Goal: Task Accomplishment & Management: Manage account settings

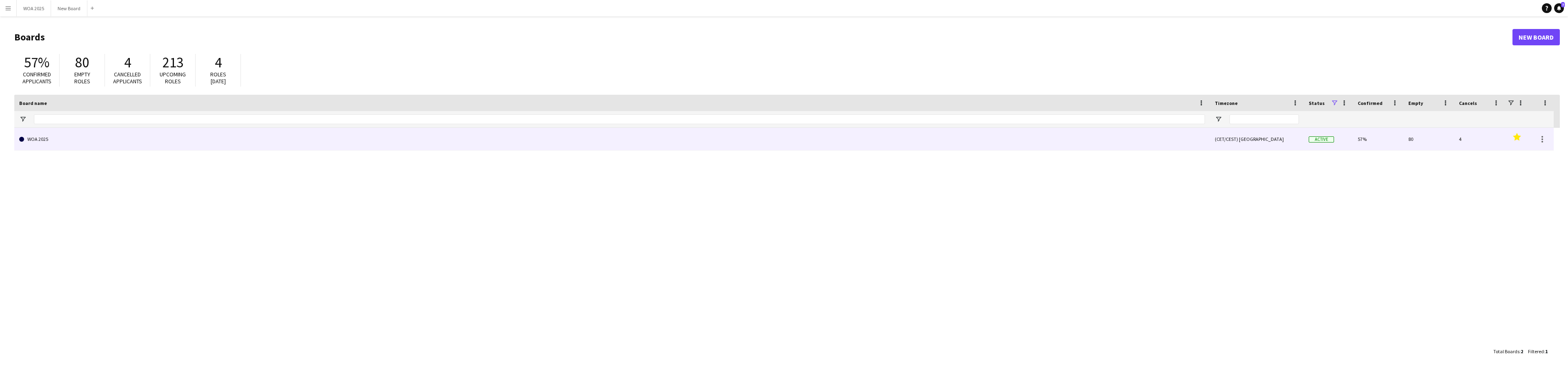
click at [74, 142] on link "WOA 2025" at bounding box center [612, 139] width 1186 height 23
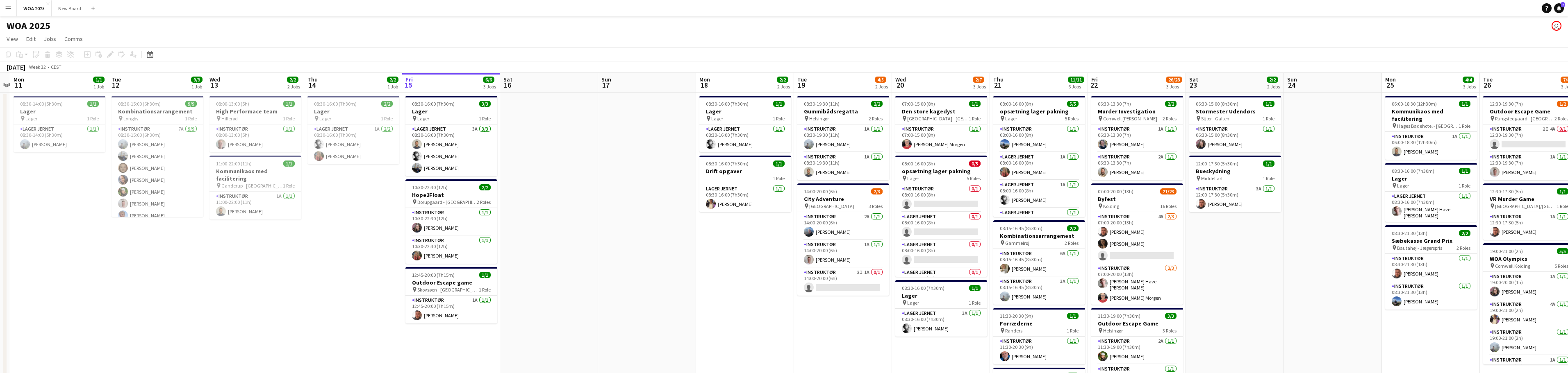
drag, startPoint x: 485, startPoint y: 299, endPoint x: 546, endPoint y: 294, distance: 61.2
click at [570, 306] on app-calendar-viewport "Fri 8 Sat 9 Sun 10 Mon 11 1/1 1 Job Tue 12 9/9 1 Job Wed 13 2/2 2 Jobs Thu 14 2…" at bounding box center [784, 350] width 1568 height 554
click at [452, 154] on app-card-role "Lager Jernet 3A 3/3 08:30-16:00 (7h30m) Christian Støvring Lucas Kobeissi Zakar…" at bounding box center [449, 150] width 92 height 52
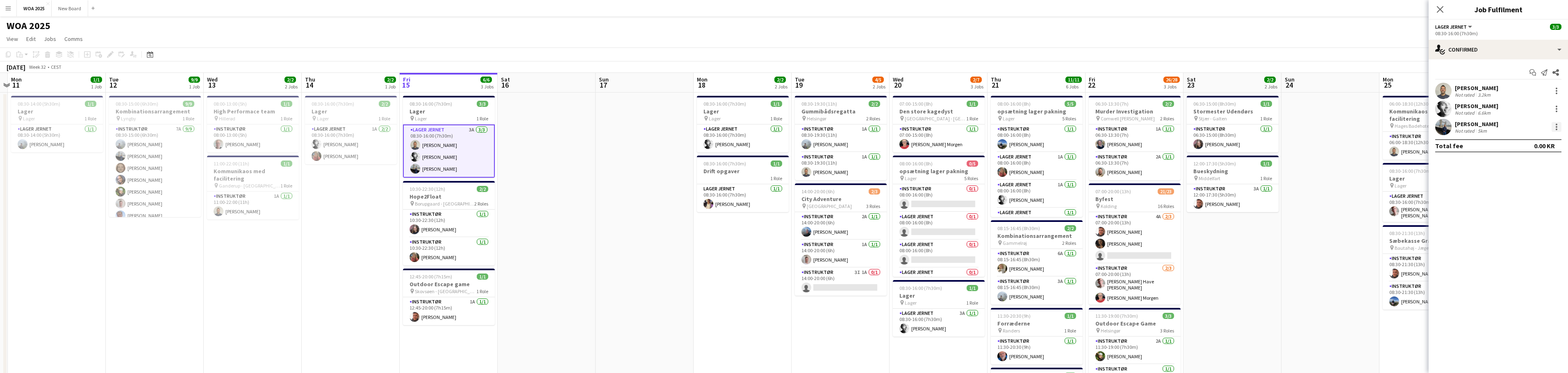
click at [1556, 128] on div at bounding box center [1556, 127] width 10 height 10
click at [1549, 223] on span "Remove" at bounding box center [1529, 221] width 51 height 7
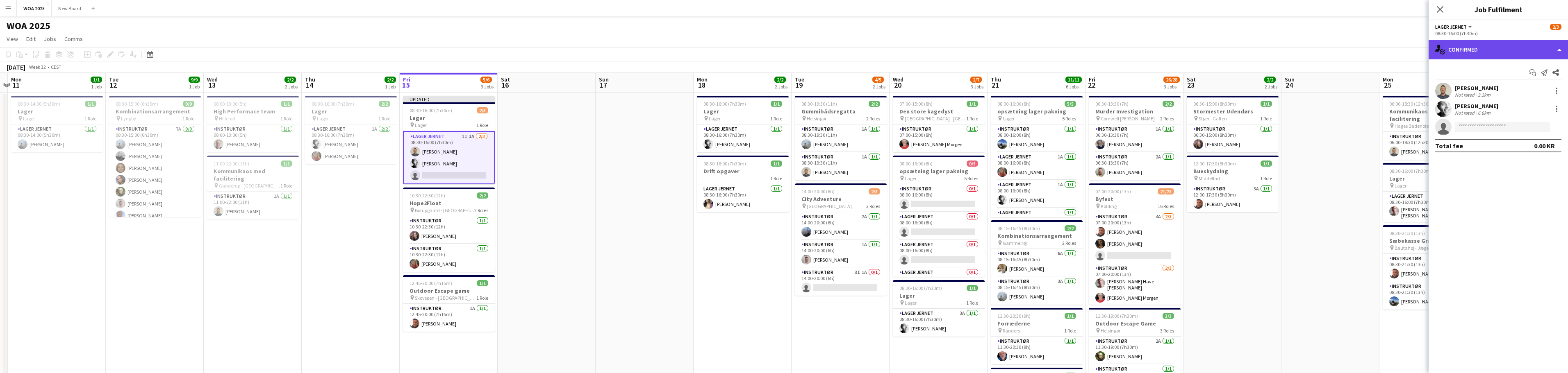
click at [1500, 51] on div "single-neutral-actions-check-2 Confirmed" at bounding box center [1498, 49] width 139 height 20
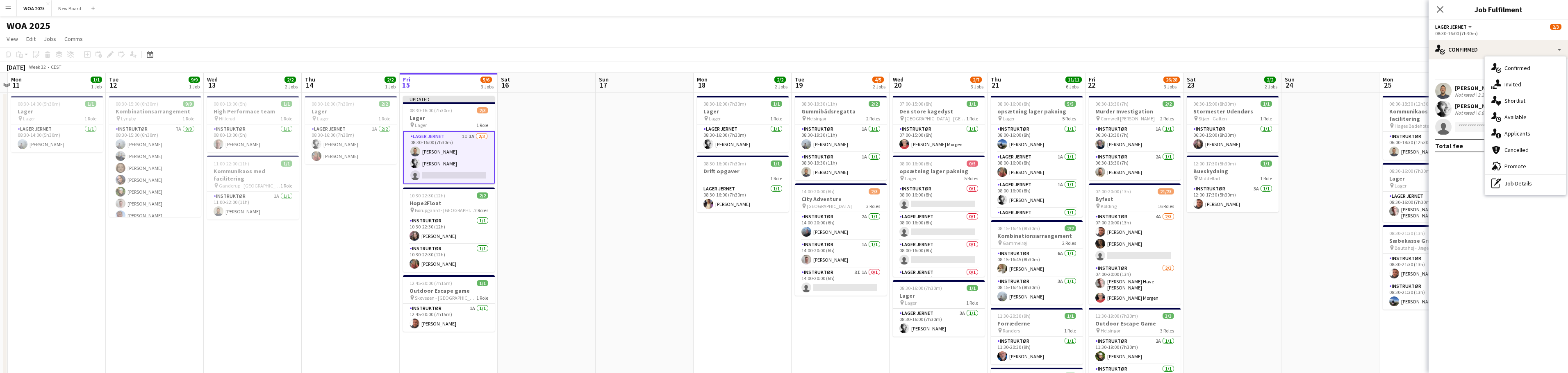
click at [1479, 228] on mat-expansion-panel "check Confirmed Start chat Send notification Share Christian Støvring Not rated…" at bounding box center [1498, 216] width 139 height 314
click at [1558, 110] on div at bounding box center [1556, 109] width 10 height 10
click at [1536, 203] on span "Remove" at bounding box center [1529, 203] width 51 height 7
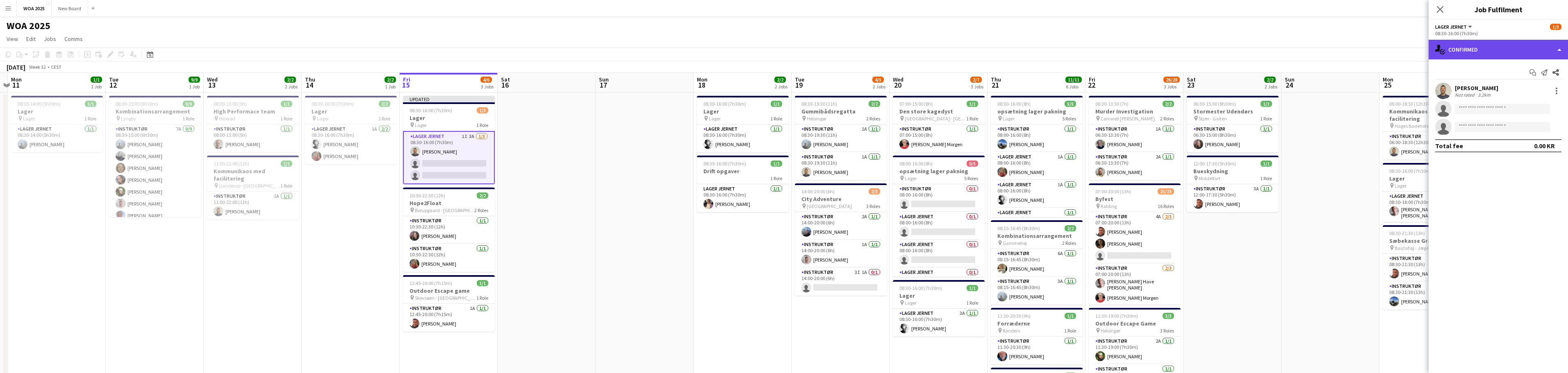
click at [1469, 47] on div "single-neutral-actions-check-2 Confirmed" at bounding box center [1498, 49] width 139 height 20
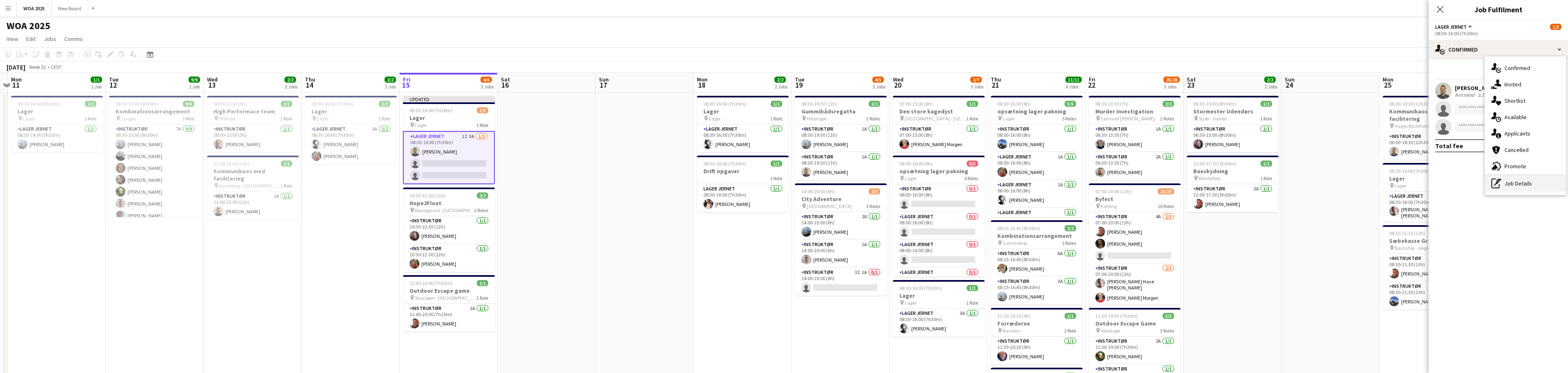
click at [1515, 181] on div "pen-write Job Details" at bounding box center [1525, 183] width 81 height 16
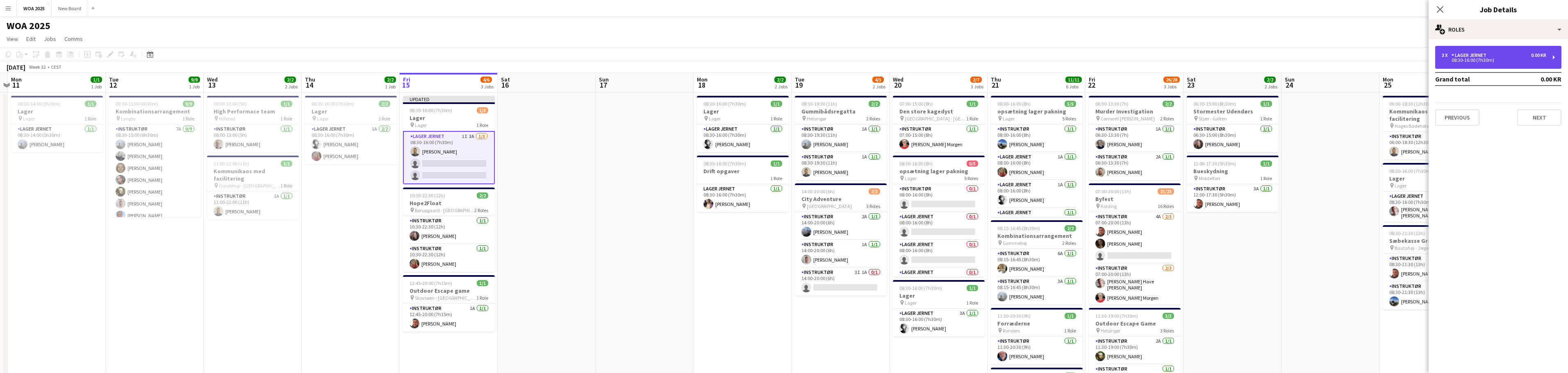
click at [1501, 59] on div "08:30-16:00 (7h30m)" at bounding box center [1493, 60] width 104 height 4
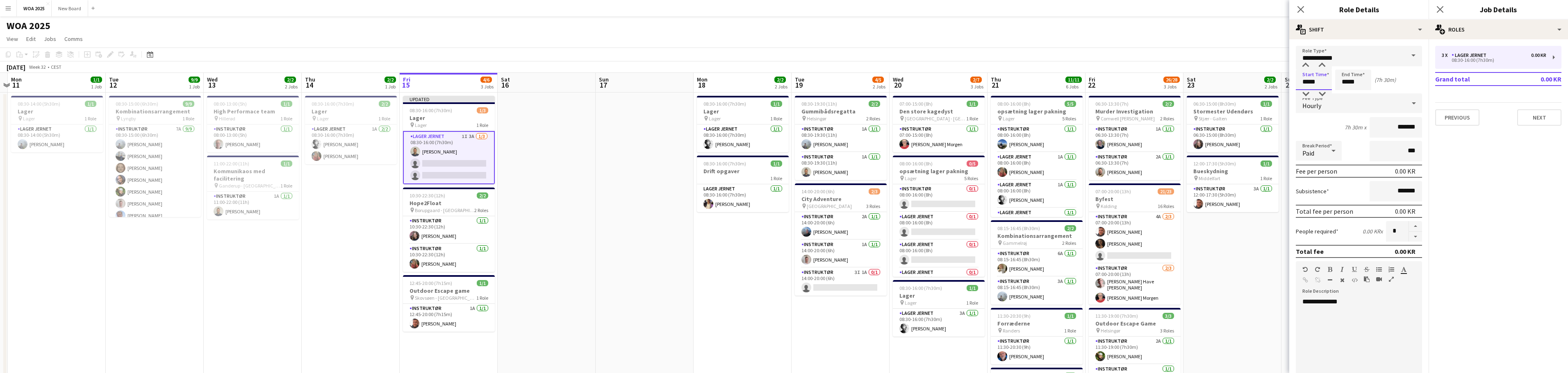
click at [1325, 82] on input "*****" at bounding box center [1314, 80] width 36 height 21
click at [1306, 65] on div at bounding box center [1305, 65] width 16 height 8
click at [1324, 93] on div at bounding box center [1322, 94] width 16 height 8
type input "*****"
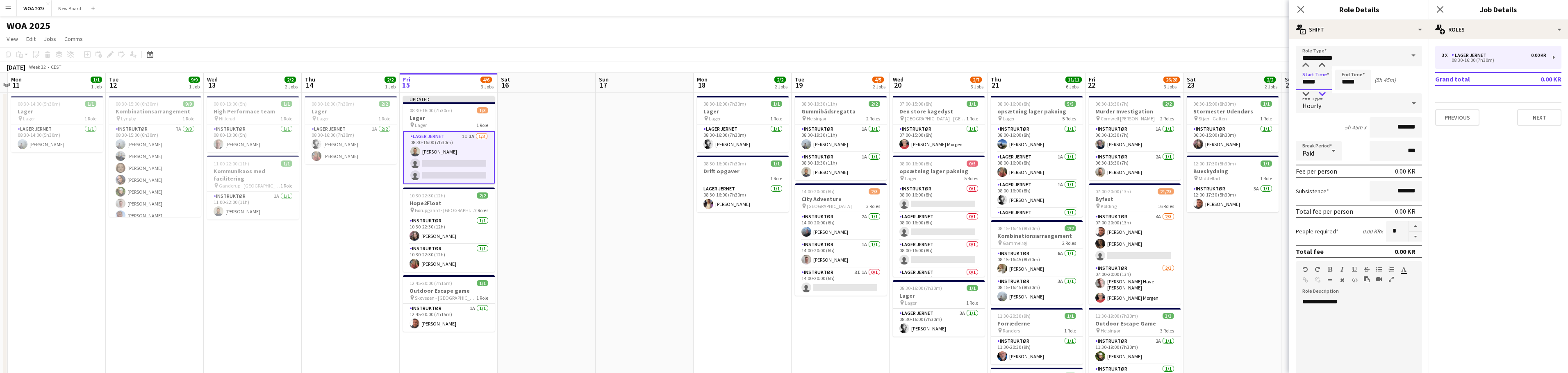
click at [1324, 93] on div at bounding box center [1322, 94] width 16 height 8
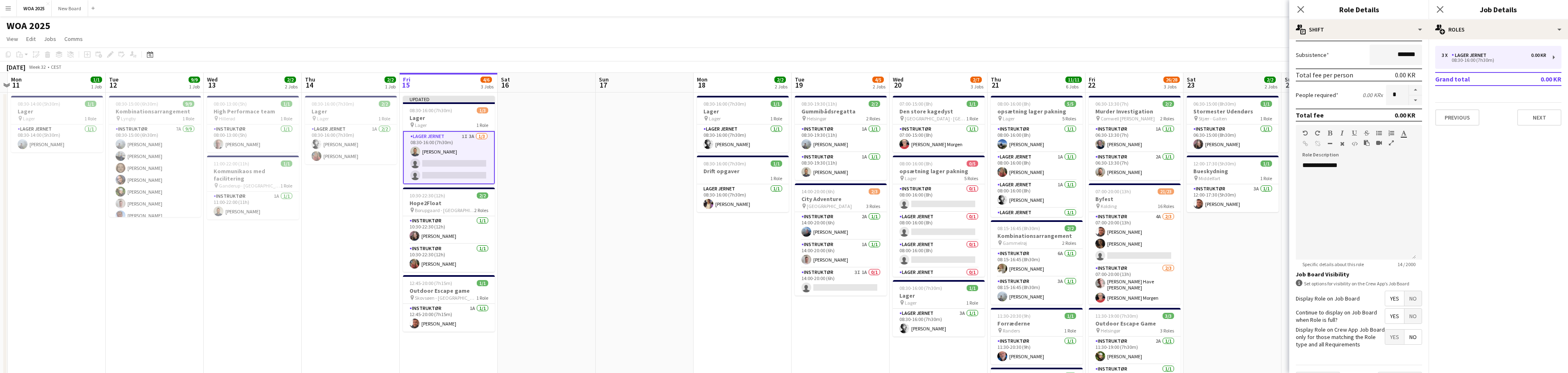
scroll to position [137, 0]
click at [1394, 299] on span "Yes" at bounding box center [1394, 298] width 19 height 15
click at [1385, 295] on span "Yes" at bounding box center [1394, 298] width 19 height 15
click at [1390, 319] on span "Yes" at bounding box center [1394, 316] width 19 height 15
click at [1409, 297] on span "No" at bounding box center [1413, 298] width 17 height 15
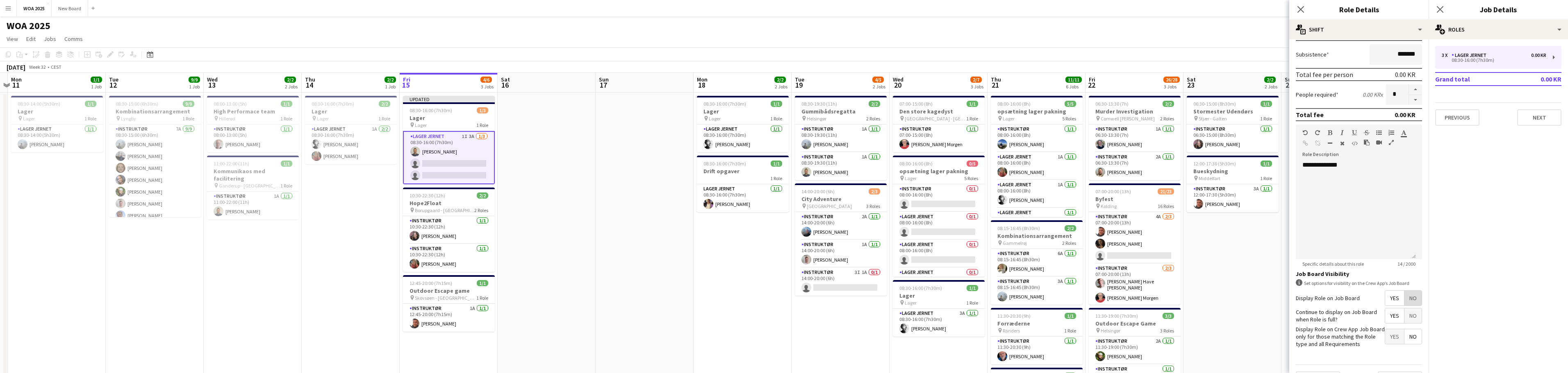
scroll to position [116, 0]
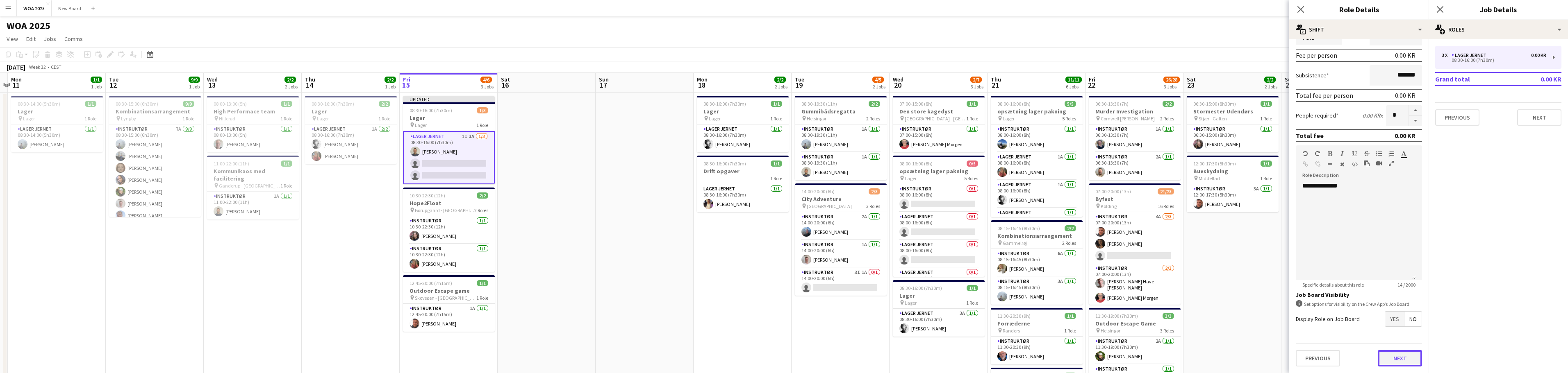
click at [1397, 364] on button "Next" at bounding box center [1400, 358] width 44 height 16
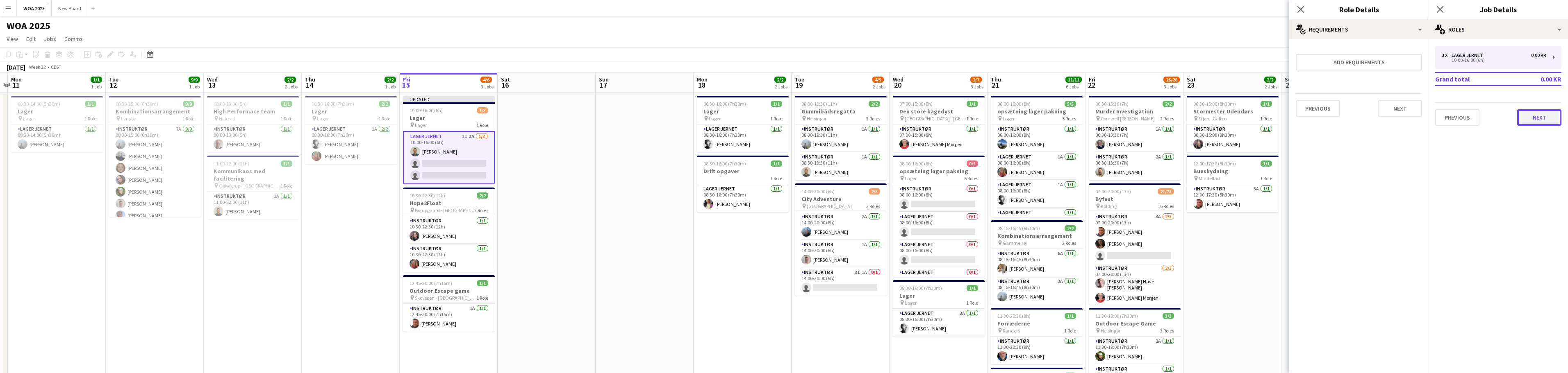
click at [1541, 118] on button "Next" at bounding box center [1539, 117] width 44 height 16
click at [1437, 10] on icon "Close pop-in" at bounding box center [1440, 9] width 8 height 8
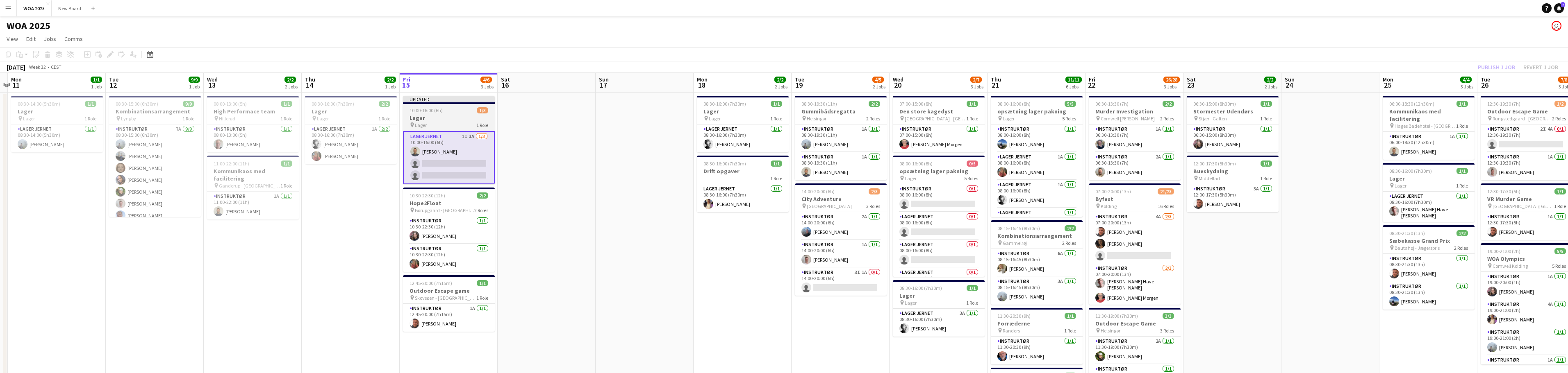
click at [465, 121] on div "pin Lager 1 Role" at bounding box center [449, 125] width 92 height 7
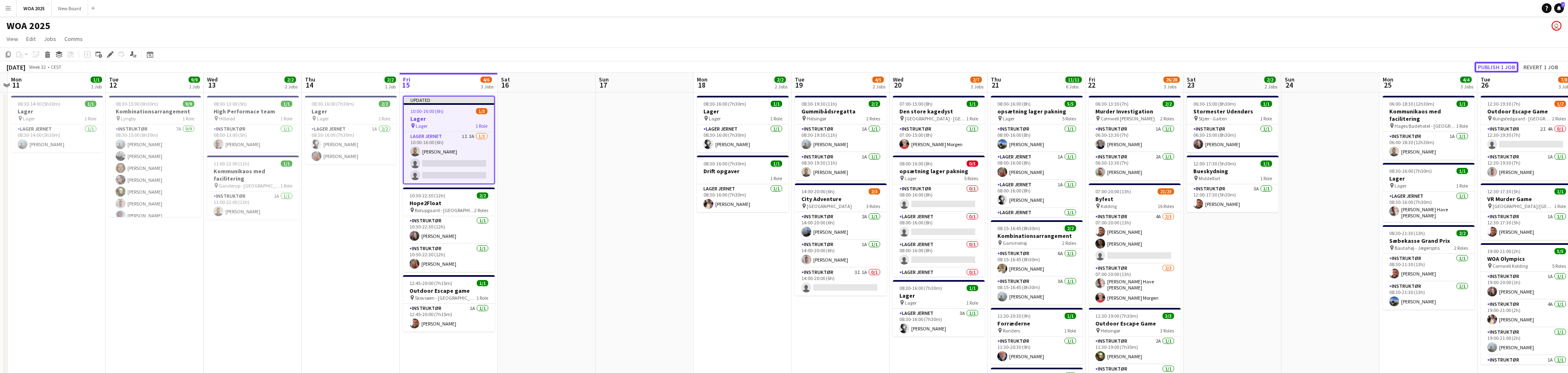
click at [1495, 67] on button "Publish 1 job" at bounding box center [1497, 67] width 44 height 10
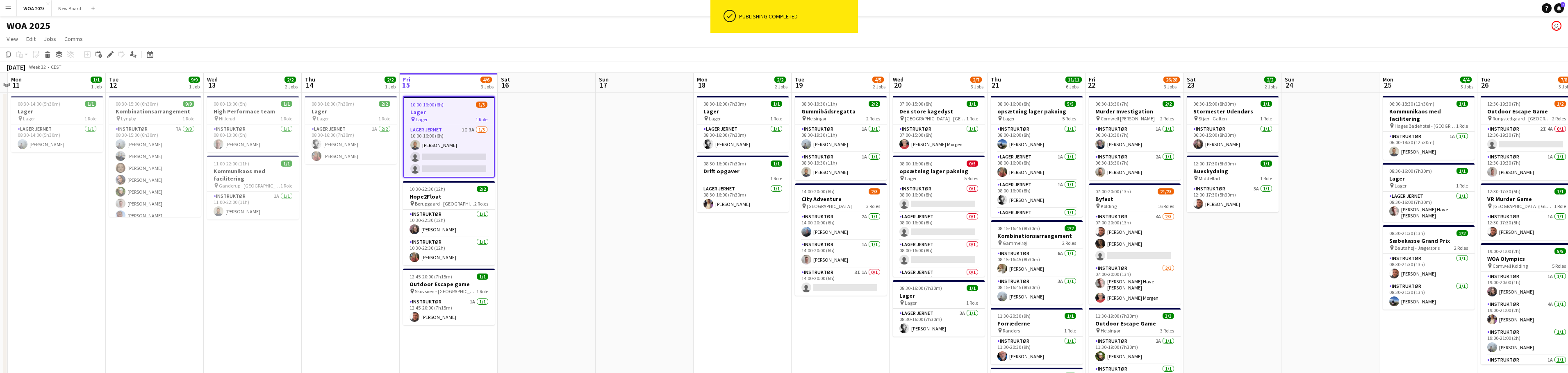
click at [457, 117] on div "pin Lager 1 Role" at bounding box center [449, 119] width 90 height 7
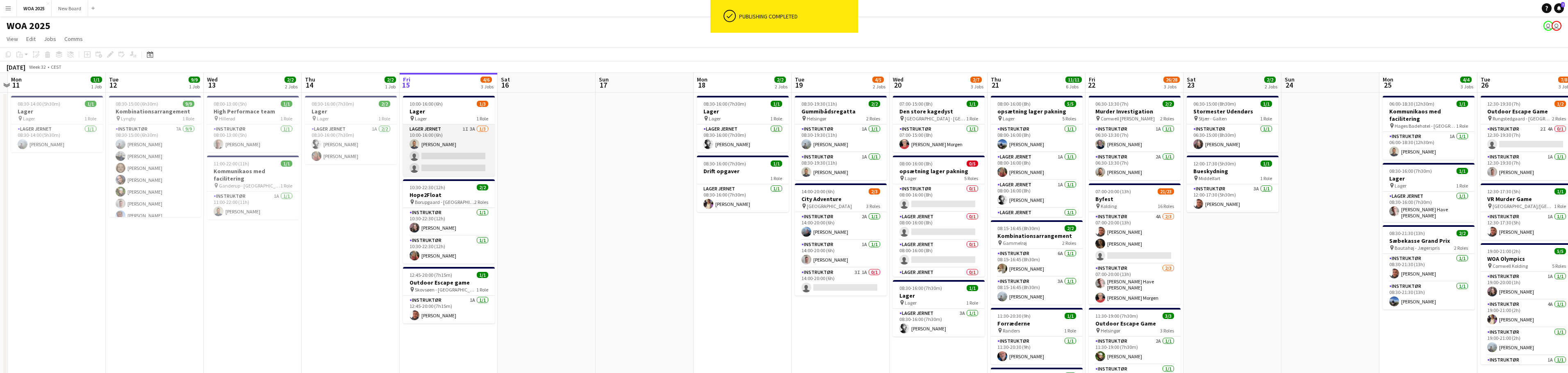
click at [450, 154] on app-card-role "Lager Jernet 1I 3A 1/3 10:00-16:00 (6h) Christian Støvring single-neutral-actio…" at bounding box center [449, 150] width 92 height 52
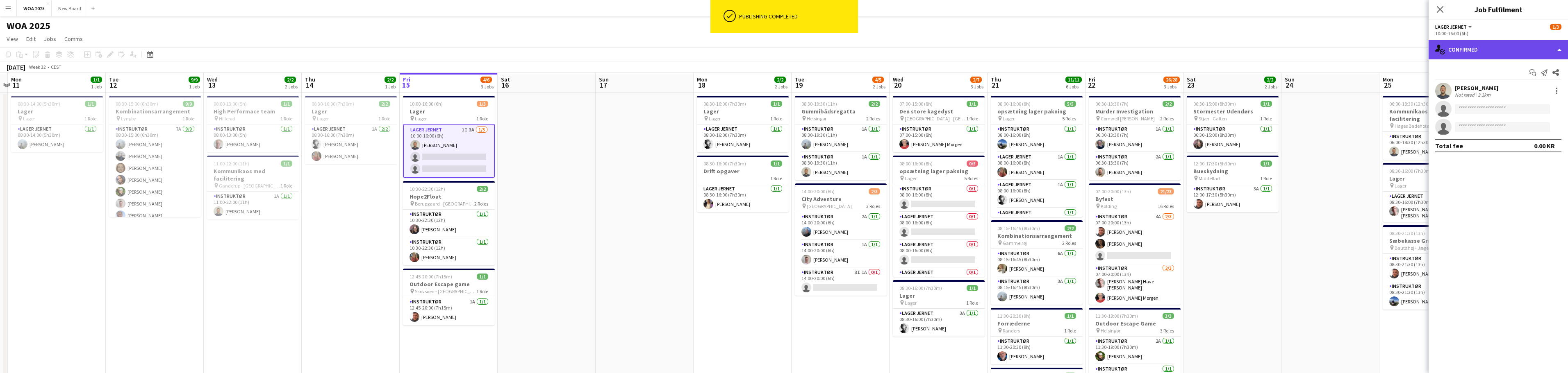
click at [1467, 53] on div "single-neutral-actions-check-2 Confirmed" at bounding box center [1498, 49] width 139 height 20
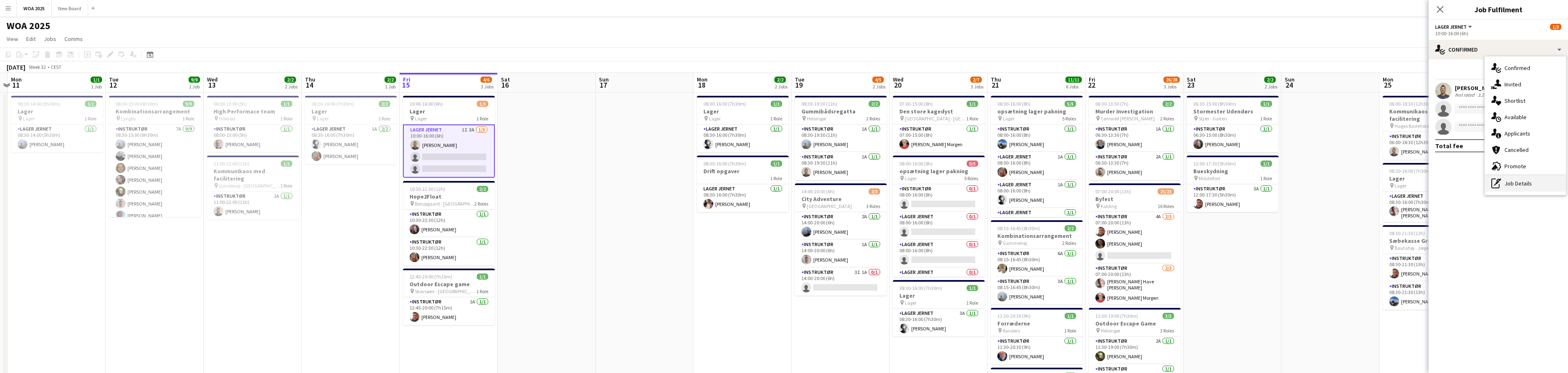
click at [1527, 187] on div "pen-write Job Details" at bounding box center [1525, 183] width 81 height 16
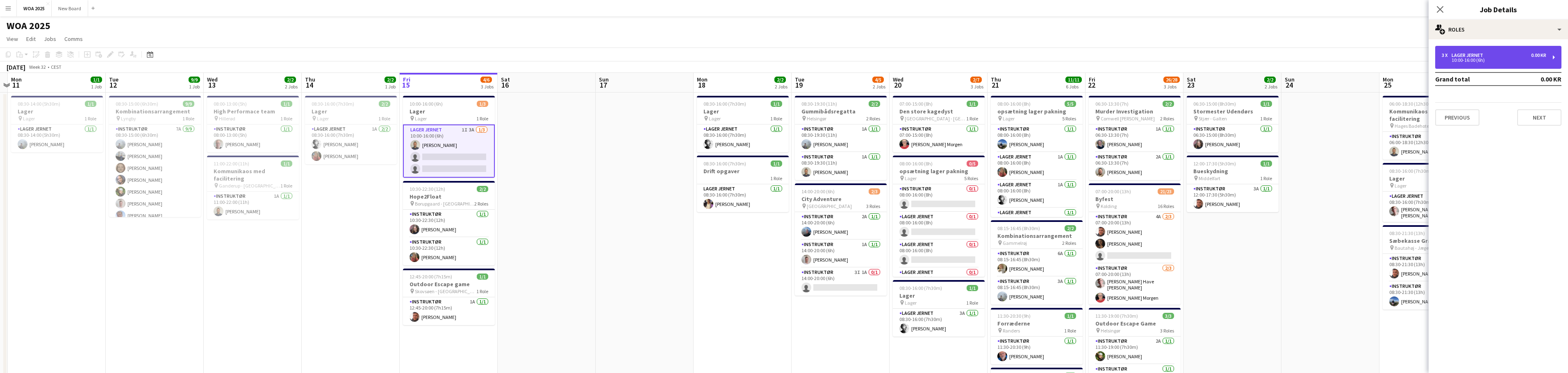
click at [1515, 58] on div "3 x Lager Jernet 0.00 KR" at bounding box center [1493, 55] width 104 height 5
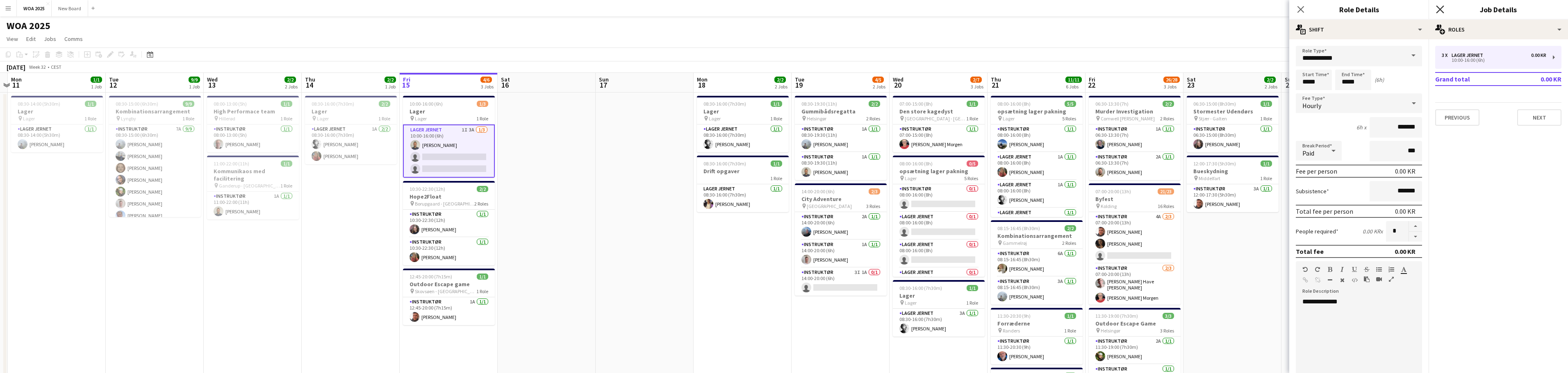
click at [1440, 9] on icon "Close pop-in" at bounding box center [1440, 9] width 8 height 8
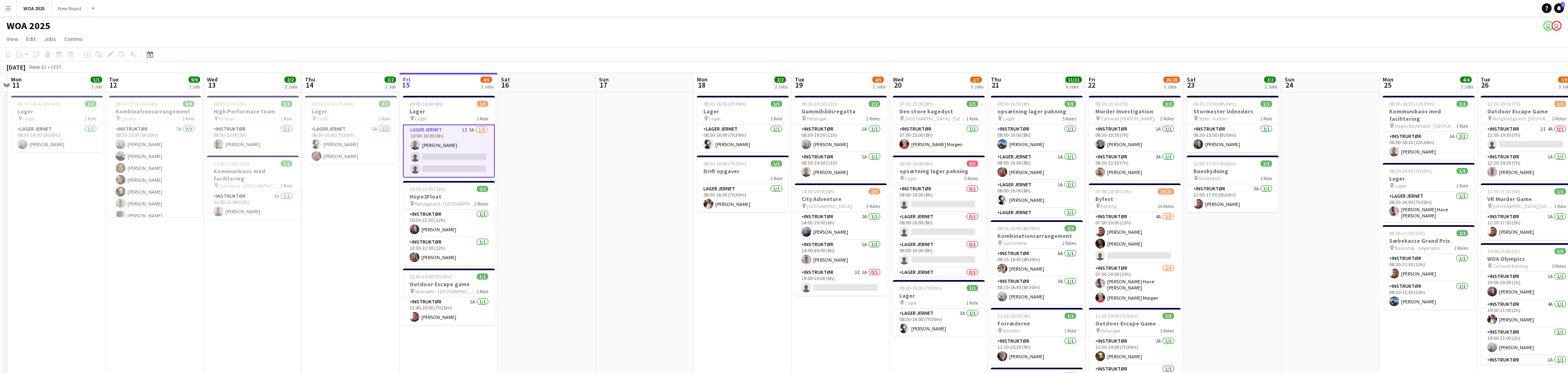
click at [461, 150] on app-card-role "Lager Jernet 1I 3A 1/3 10:00-16:00 (6h) Christian Støvring single-neutral-actio…" at bounding box center [449, 151] width 92 height 53
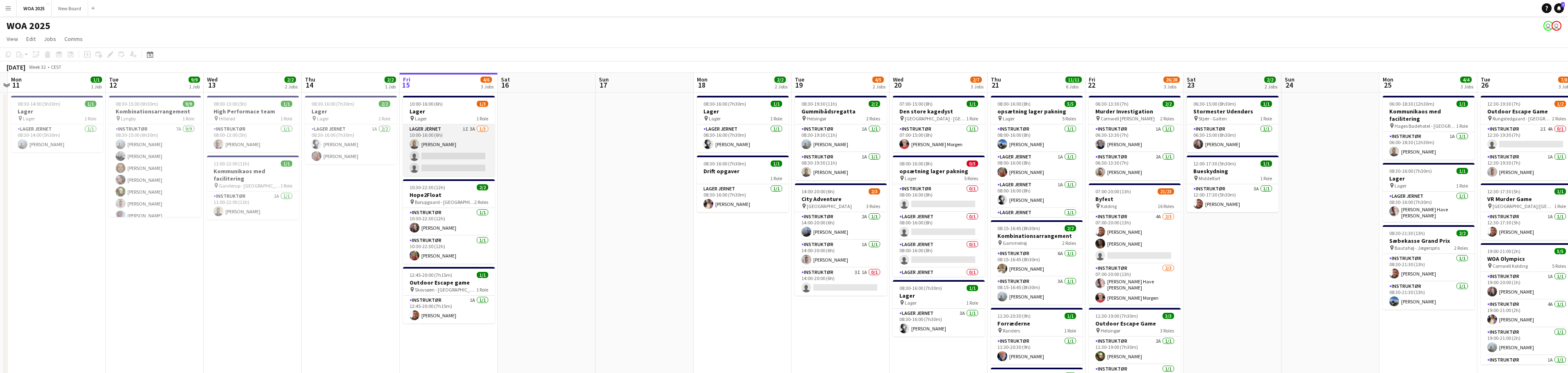
click at [439, 148] on app-card-role "Lager Jernet 1I 3A 1/3 10:00-16:00 (6h) Christian Støvring single-neutral-actio…" at bounding box center [449, 150] width 92 height 52
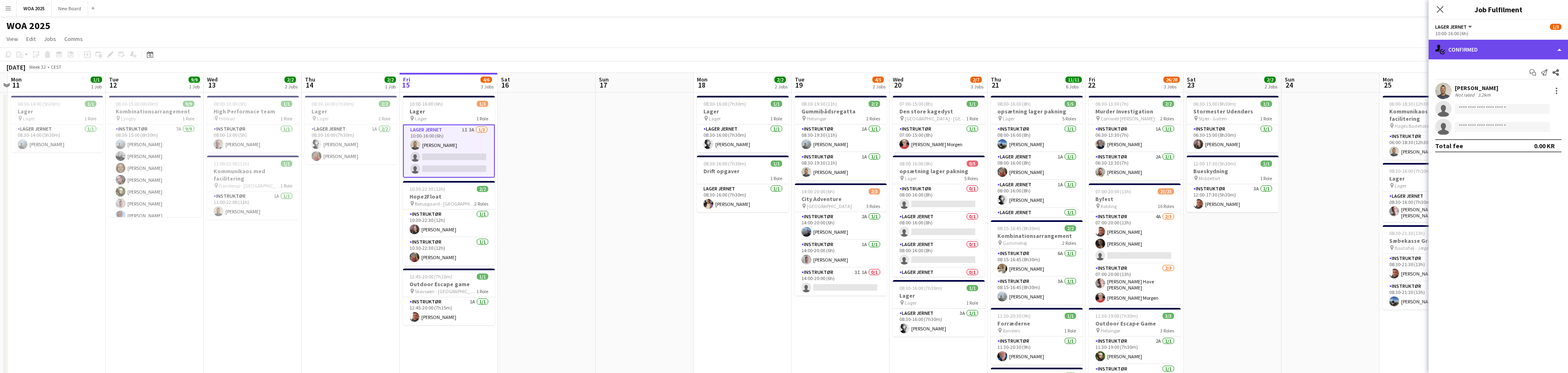
click at [1535, 50] on div "single-neutral-actions-check-2 Confirmed" at bounding box center [1498, 49] width 139 height 20
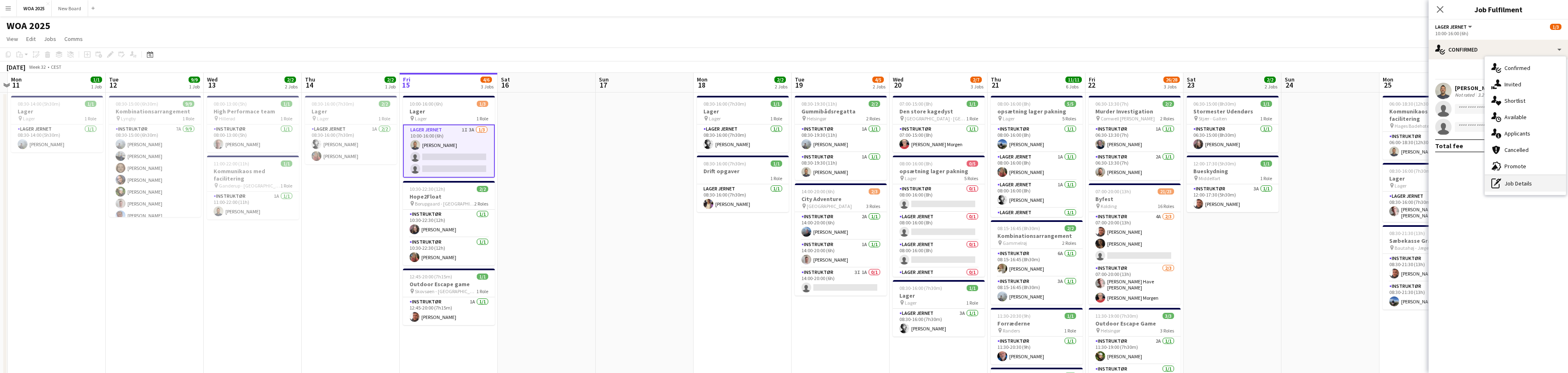
click at [1535, 181] on div "pen-write Job Details" at bounding box center [1525, 183] width 81 height 16
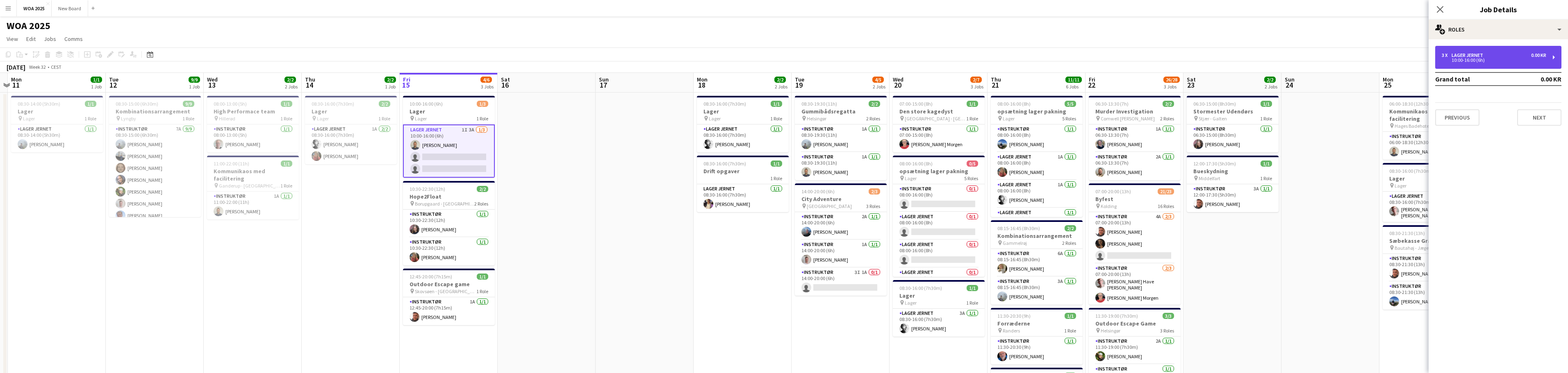
click at [1512, 56] on div "3 x Lager Jernet 0.00 KR" at bounding box center [1493, 55] width 104 height 5
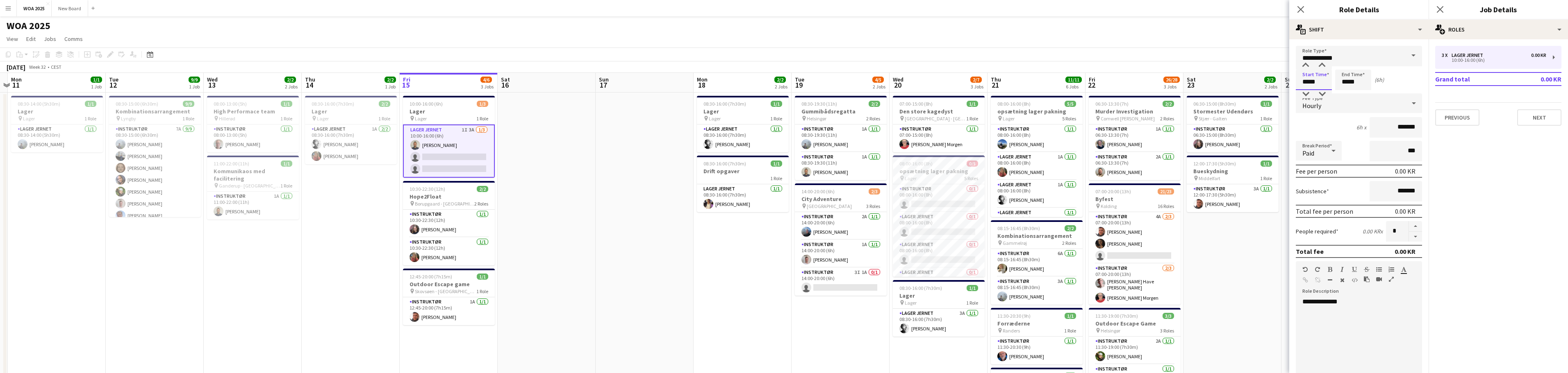
click at [1311, 80] on input "*****" at bounding box center [1314, 80] width 36 height 21
click at [1303, 94] on div at bounding box center [1305, 94] width 16 height 8
click at [1308, 65] on div at bounding box center [1305, 65] width 16 height 8
click at [1305, 92] on div at bounding box center [1305, 94] width 16 height 8
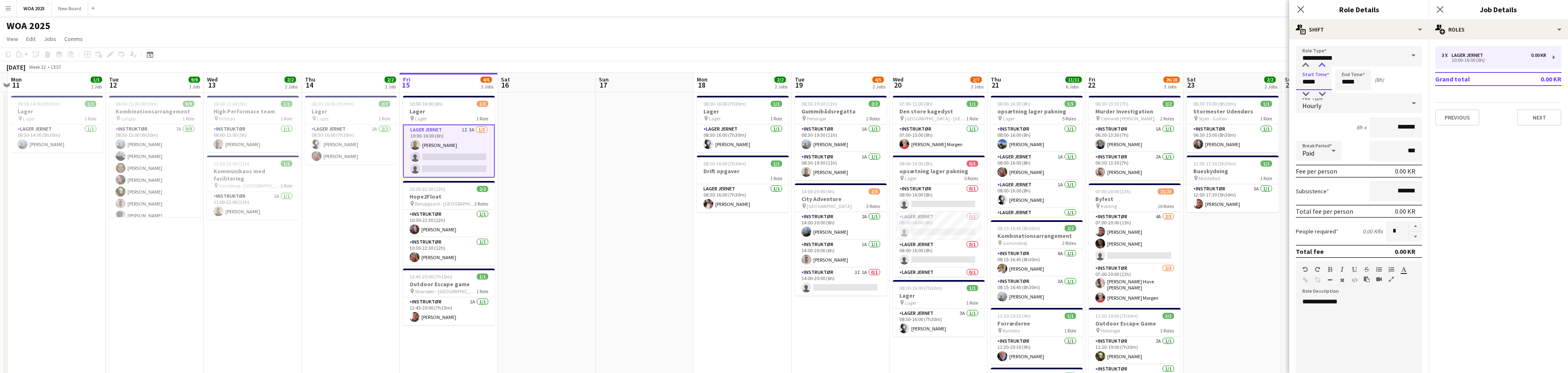
click at [1324, 64] on div at bounding box center [1322, 65] width 16 height 8
type input "*****"
click at [1324, 64] on div at bounding box center [1322, 65] width 16 height 8
click at [1547, 117] on button "Next" at bounding box center [1539, 117] width 44 height 16
click at [1442, 12] on icon at bounding box center [1440, 9] width 8 height 8
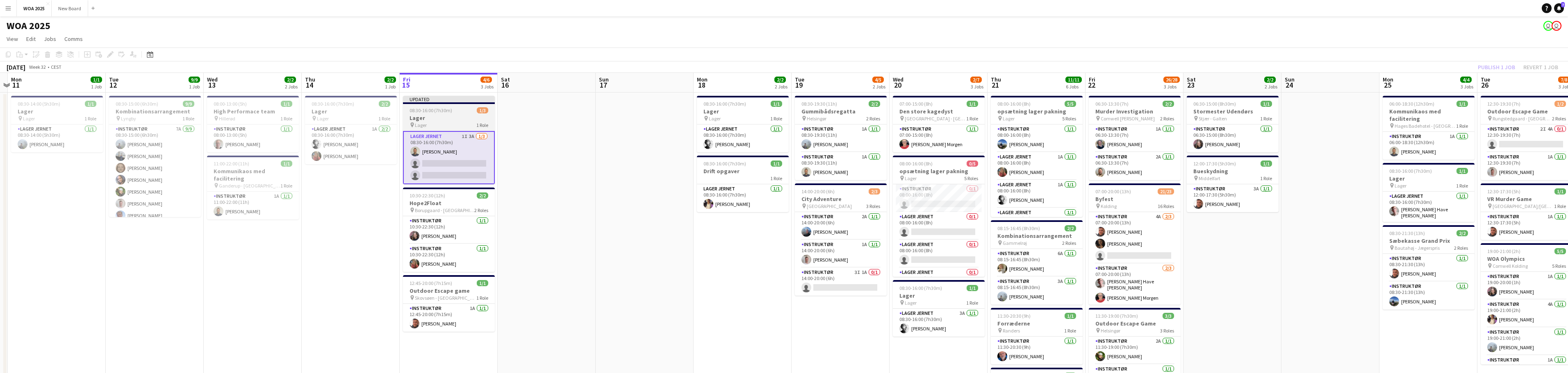
click at [445, 118] on h3 "Lager" at bounding box center [449, 118] width 92 height 7
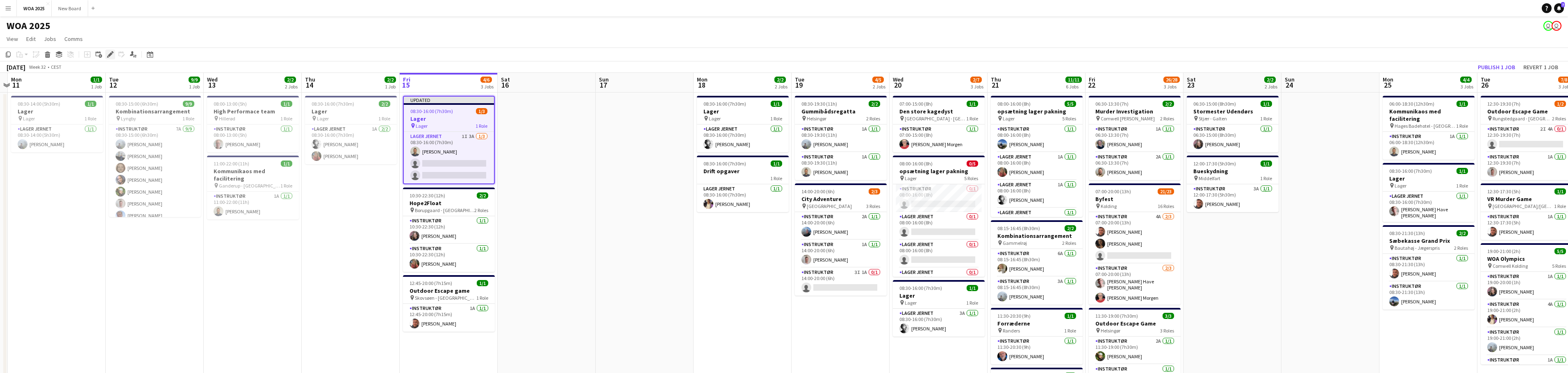
click at [107, 54] on icon "Edit" at bounding box center [110, 54] width 7 height 7
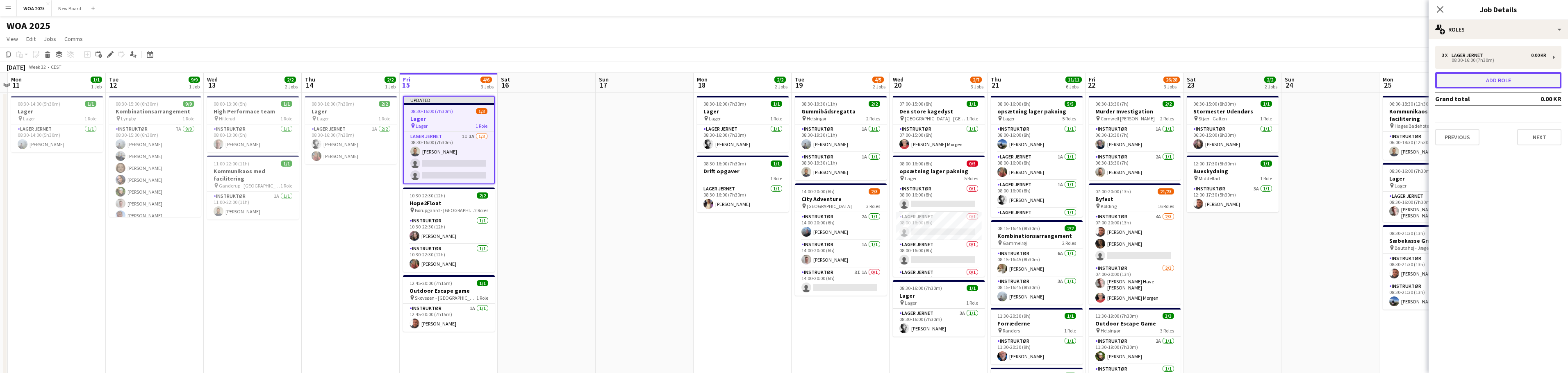
click at [1504, 82] on button "Add role" at bounding box center [1498, 80] width 126 height 16
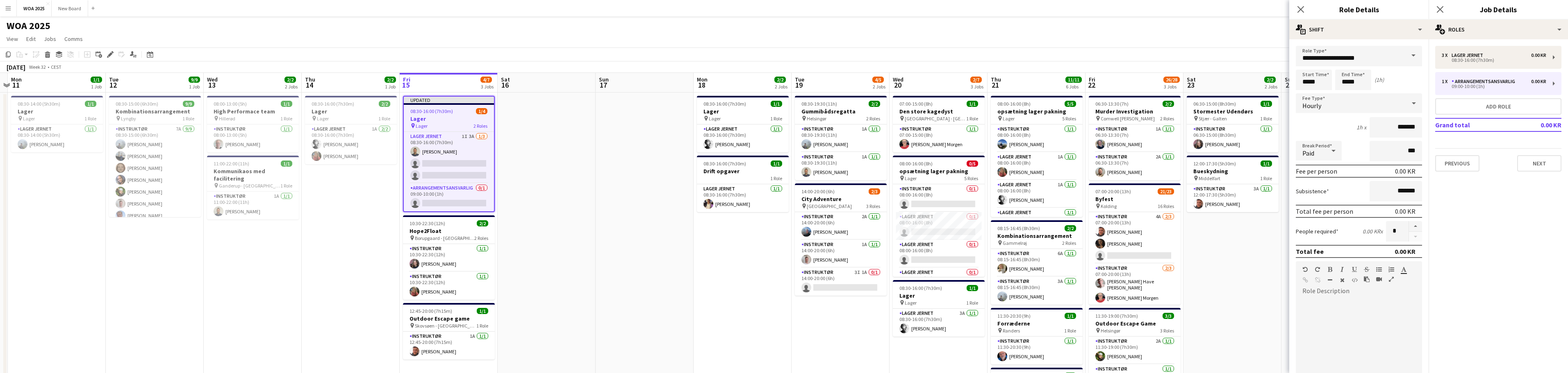
click at [1405, 56] on span at bounding box center [1413, 56] width 17 height 20
click at [1357, 142] on span "Lager Jernet" at bounding box center [1355, 138] width 107 height 8
type input "**********"
click at [1318, 78] on input "*****" at bounding box center [1314, 80] width 36 height 21
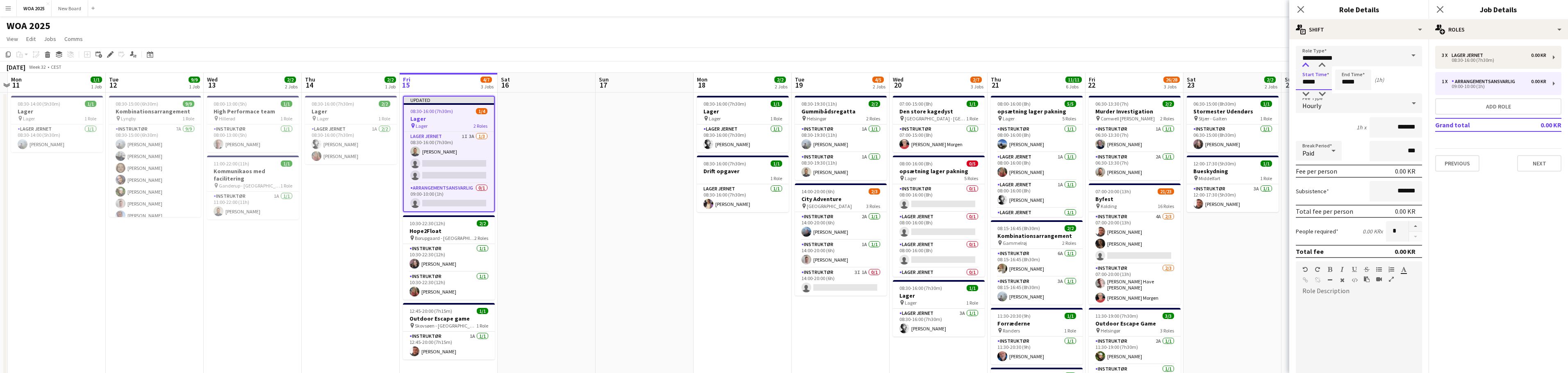
type input "*****"
click at [1304, 65] on div at bounding box center [1305, 65] width 16 height 8
click at [1362, 80] on input "*****" at bounding box center [1353, 80] width 36 height 21
click at [1344, 65] on div at bounding box center [1345, 65] width 16 height 8
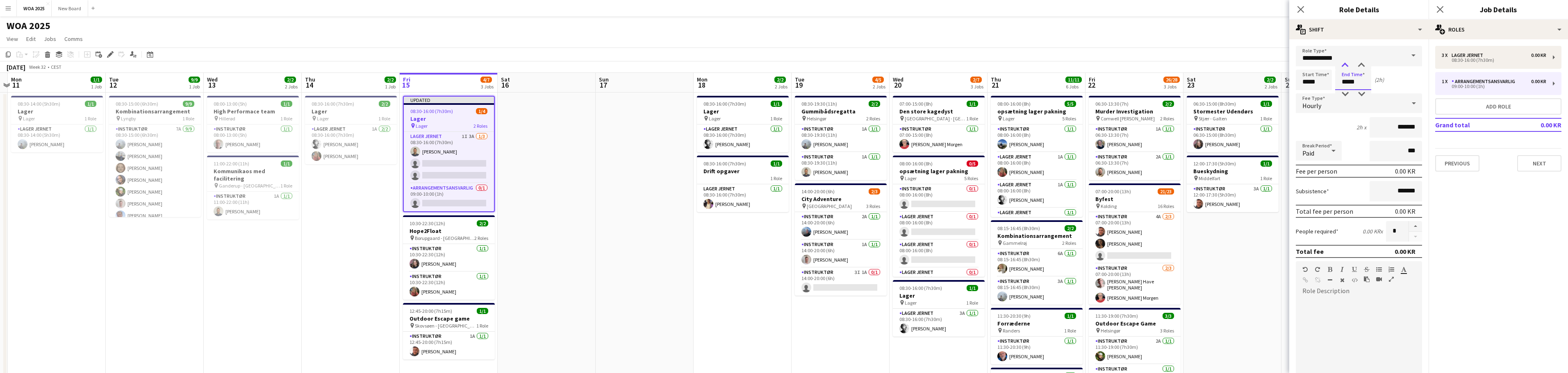
click at [1344, 65] on div at bounding box center [1345, 65] width 16 height 8
type input "*****"
click at [1344, 65] on div at bounding box center [1345, 65] width 16 height 8
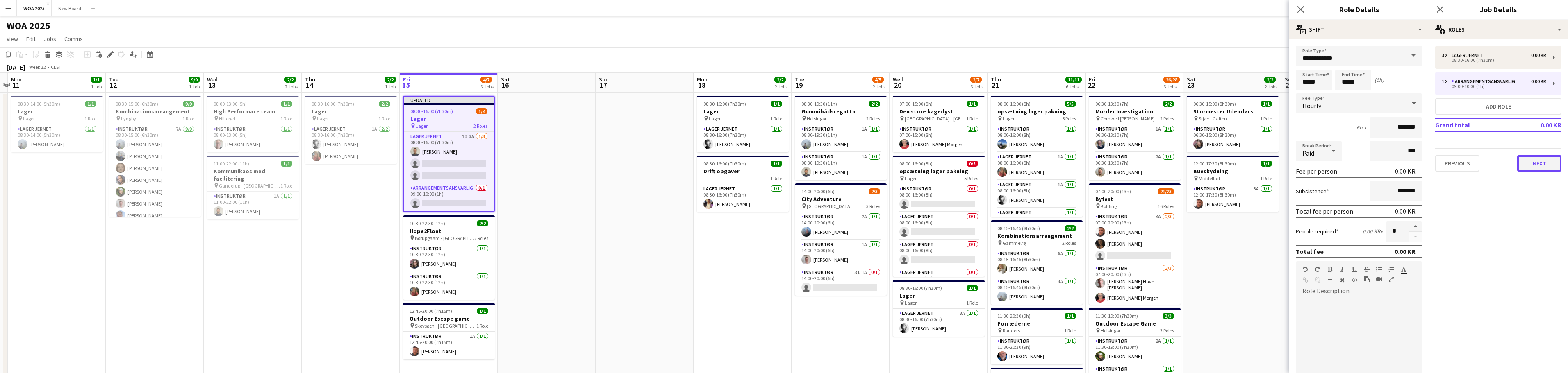
click at [1537, 167] on button "Next" at bounding box center [1539, 163] width 44 height 16
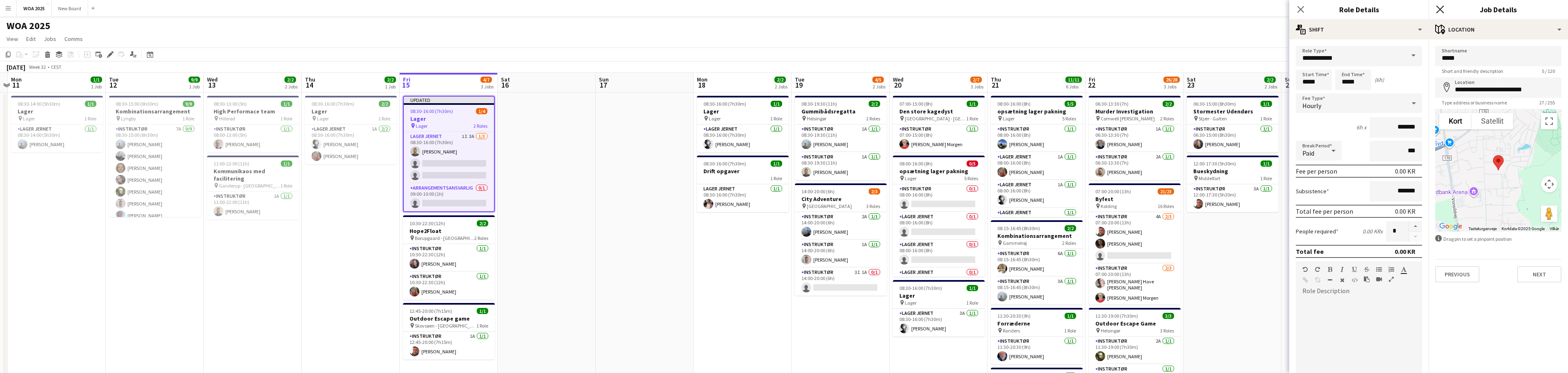
click at [1442, 10] on icon "Close pop-in" at bounding box center [1440, 9] width 8 height 8
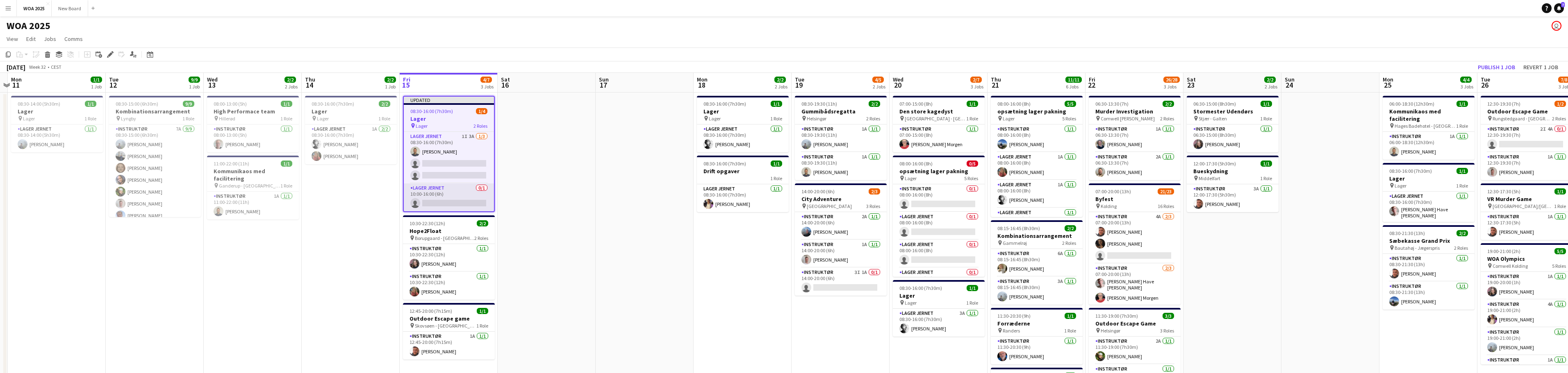
click at [441, 199] on app-card-role "Lager Jernet 0/1 10:00-16:00 (6h) single-neutral-actions" at bounding box center [449, 198] width 90 height 28
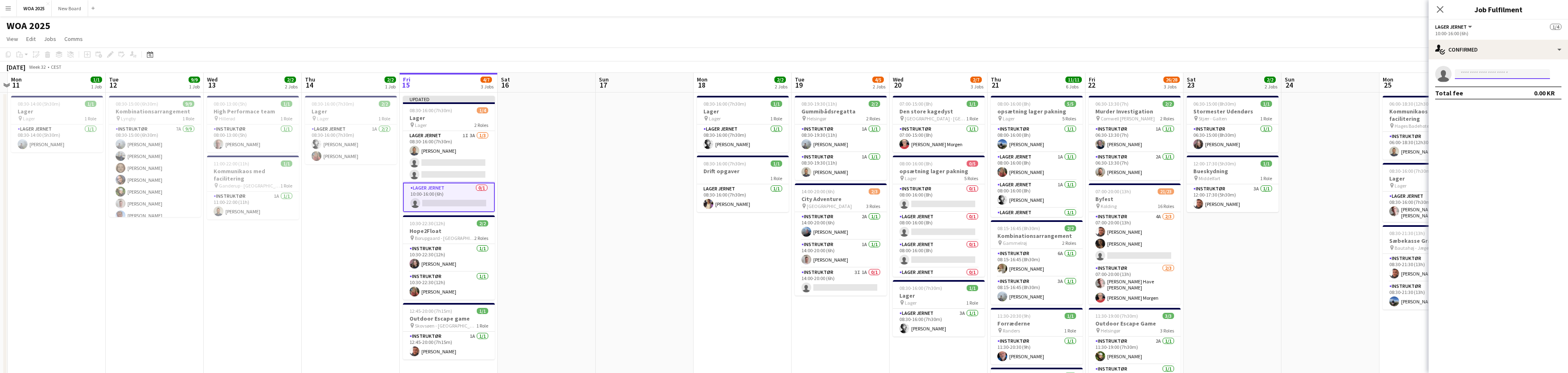
click at [1512, 75] on input at bounding box center [1503, 74] width 95 height 10
type input "****"
click at [1498, 83] on span "[PERSON_NAME]" at bounding box center [1485, 85] width 47 height 7
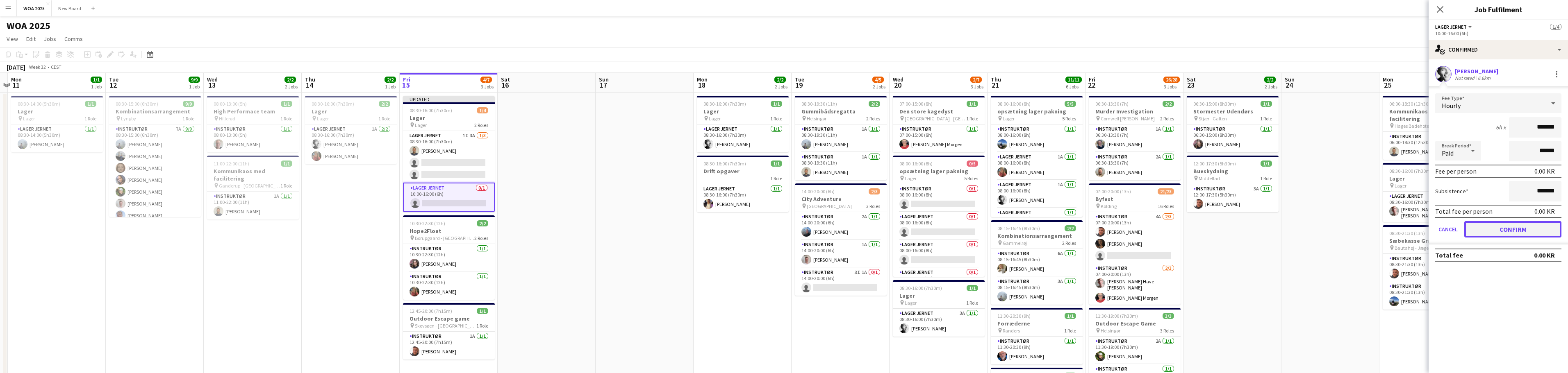
click at [1527, 233] on button "Confirm" at bounding box center [1512, 229] width 97 height 16
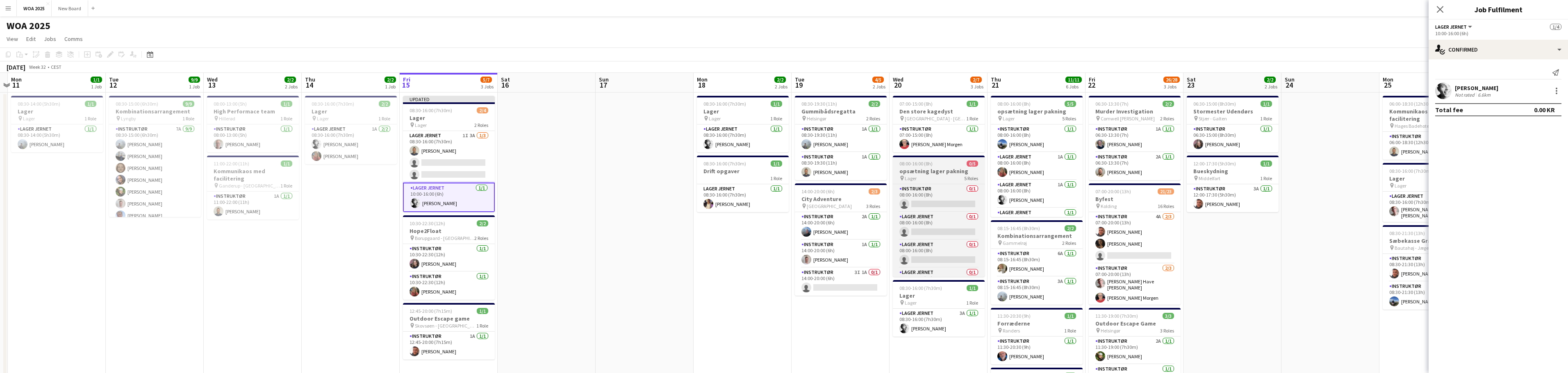
click at [941, 172] on h3 "opsætning lager pakning" at bounding box center [939, 171] width 92 height 7
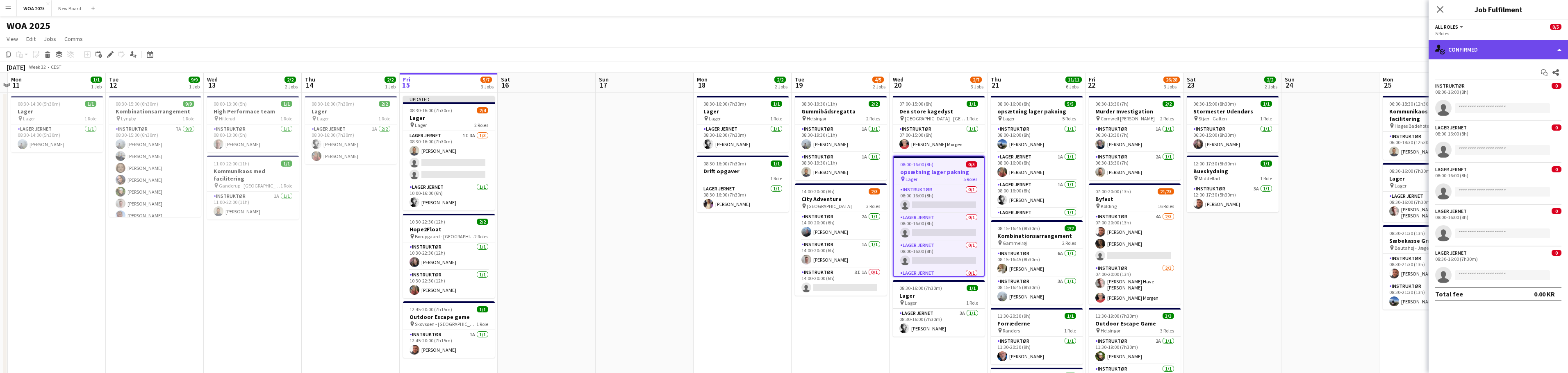
click at [1545, 47] on div "single-neutral-actions-check-2 Confirmed" at bounding box center [1498, 49] width 139 height 20
click at [1526, 88] on div "pen-write Job Details" at bounding box center [1525, 85] width 81 height 16
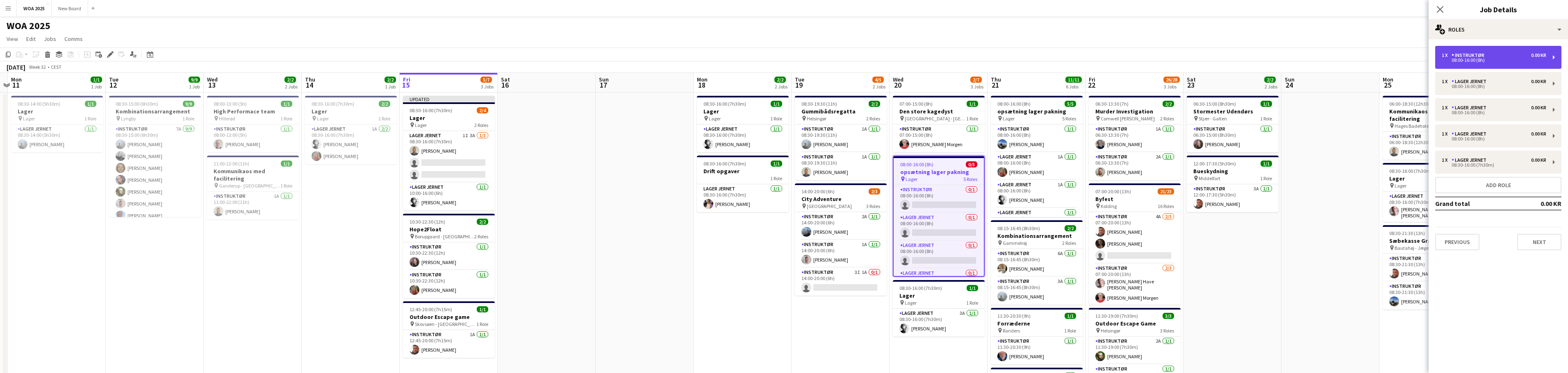
click at [1529, 58] on div "08:00-16:00 (8h)" at bounding box center [1493, 60] width 104 height 4
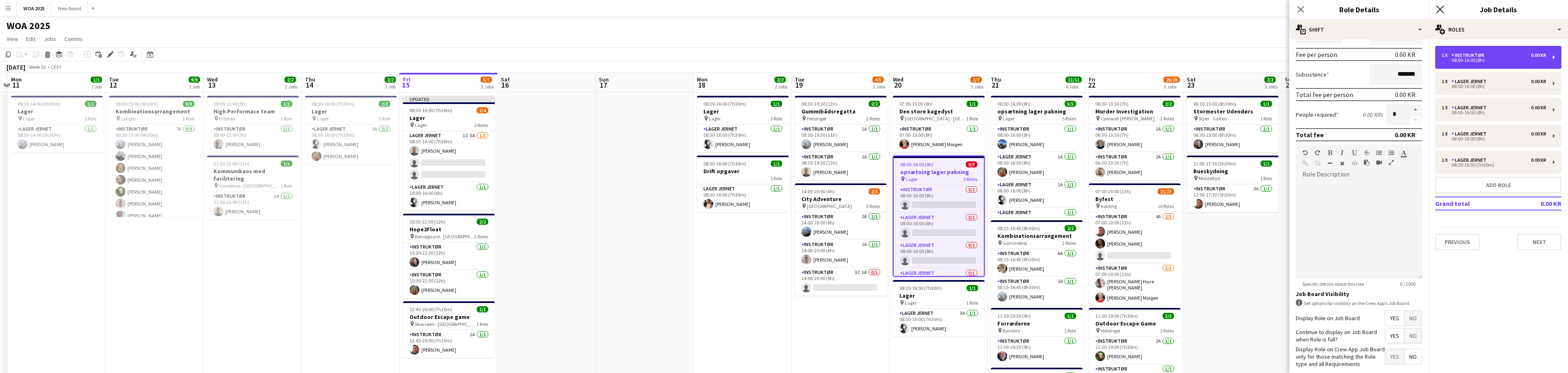
scroll to position [96, 0]
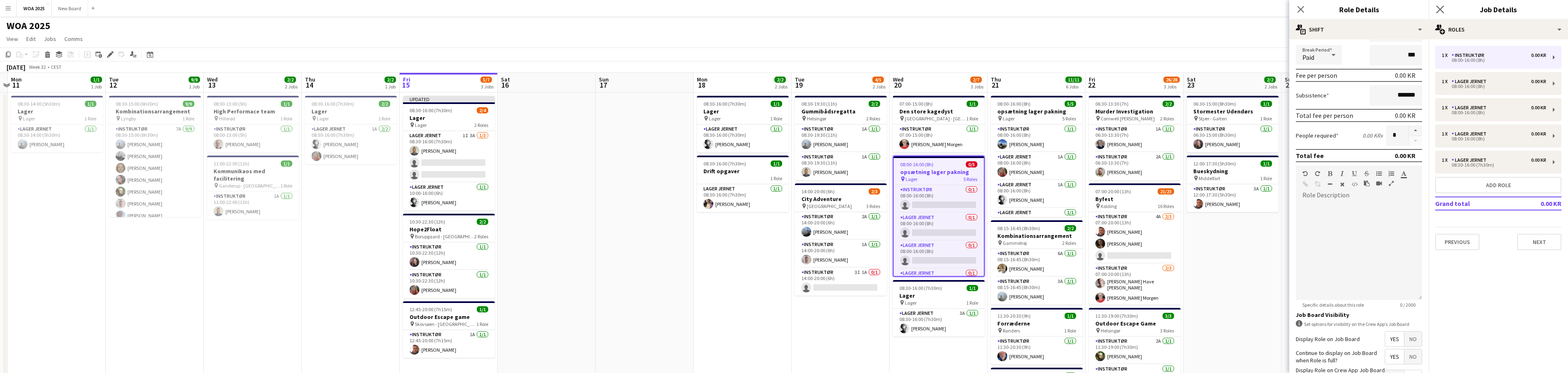
click at [1438, 14] on app-icon "Close pop-in" at bounding box center [1440, 9] width 12 height 12
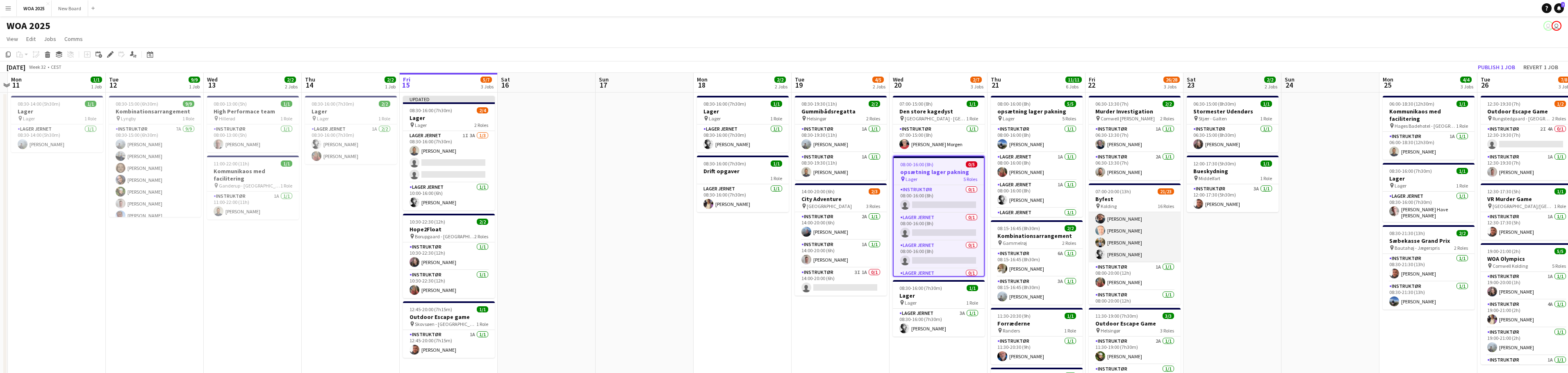
click at [1149, 239] on app-card-role "Instruktør 4/4 08:00-18:00 (10h) Kim Aagaard Holm Kim Babbel Laura Lønborg Hans…" at bounding box center [1135, 231] width 92 height 63
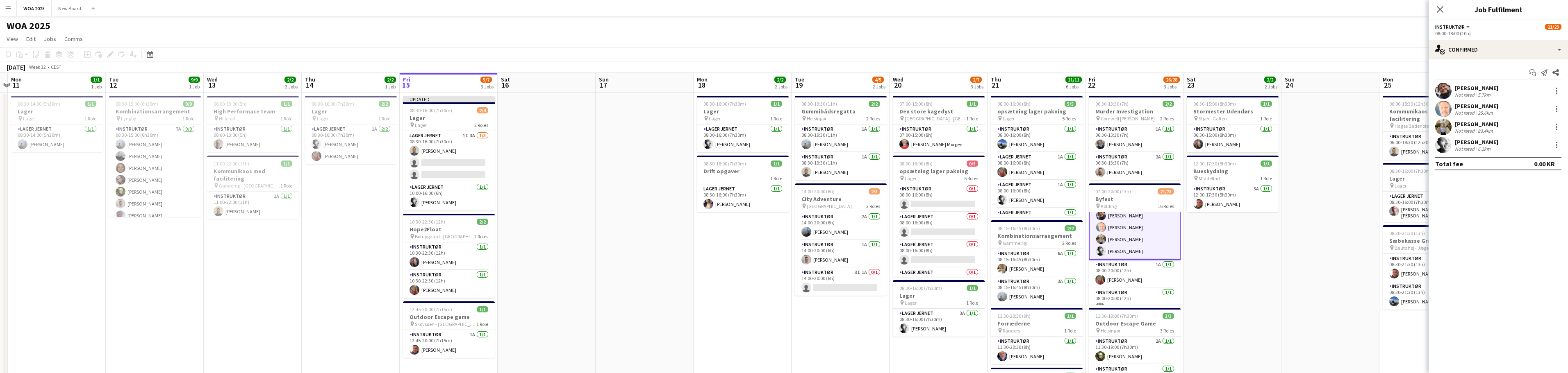
scroll to position [1, 0]
click at [1558, 125] on div at bounding box center [1556, 127] width 10 height 10
click at [1531, 222] on span "Remove" at bounding box center [1529, 221] width 51 height 7
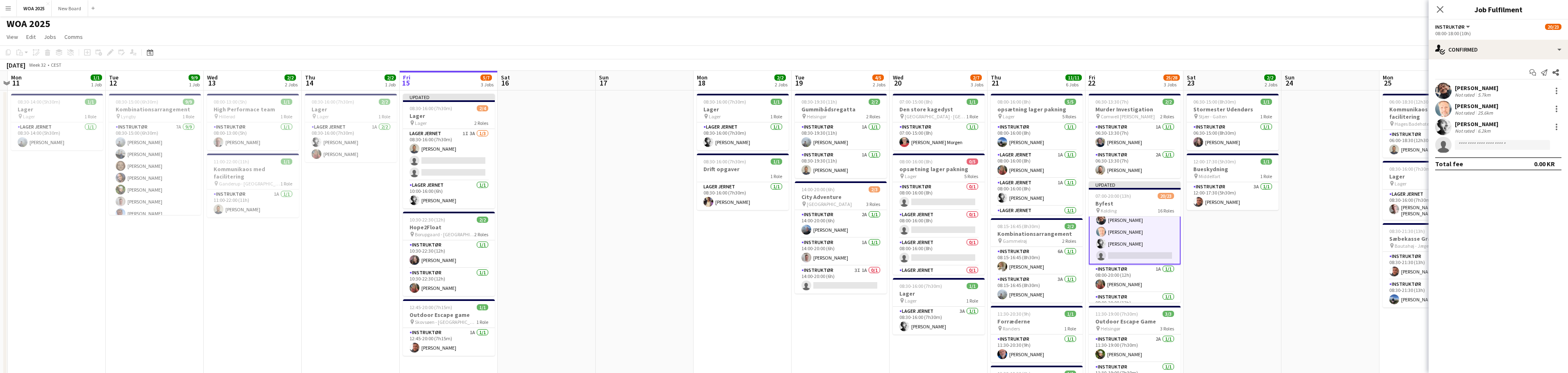
scroll to position [0, 0]
click at [1349, 26] on div "WOA 2025 user user" at bounding box center [784, 24] width 1568 height 15
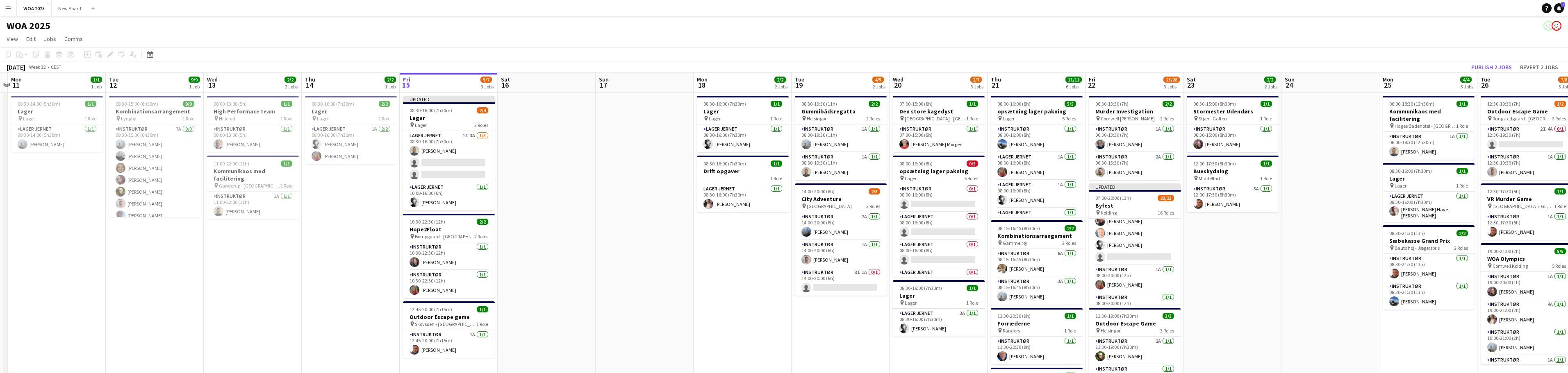
scroll to position [122, 0]
click at [1499, 63] on button "Publish 2 jobs" at bounding box center [1491, 67] width 47 height 10
click at [1133, 139] on app-card-role "Instruktør 1A 1/1 06:30-13:30 (7h) Trine Flørnæss" at bounding box center [1135, 139] width 92 height 28
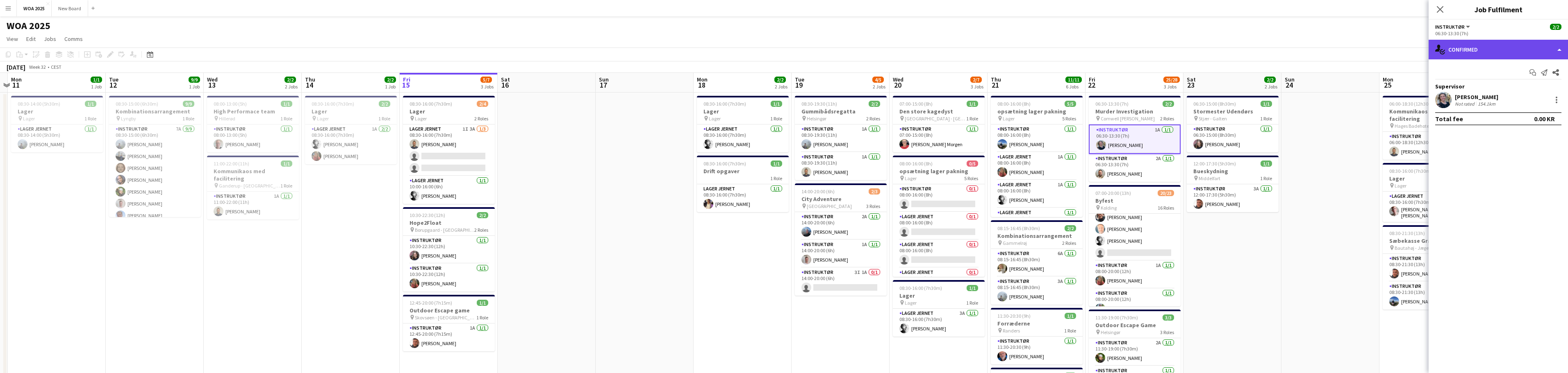
click at [1552, 52] on div "single-neutral-actions-check-2 Confirmed" at bounding box center [1498, 49] width 139 height 20
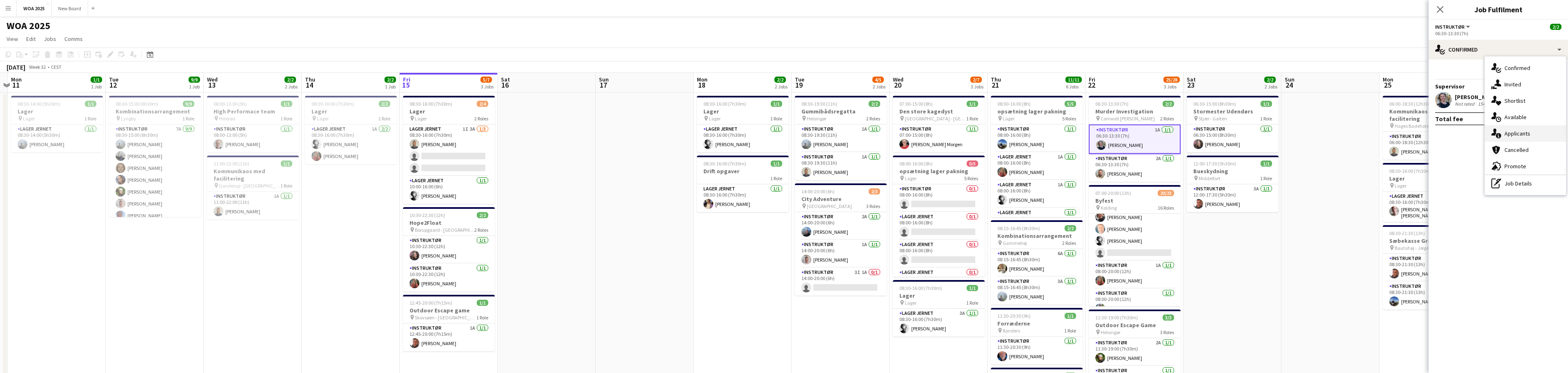
click at [1547, 132] on div "single-neutral-actions-information Applicants" at bounding box center [1525, 133] width 81 height 16
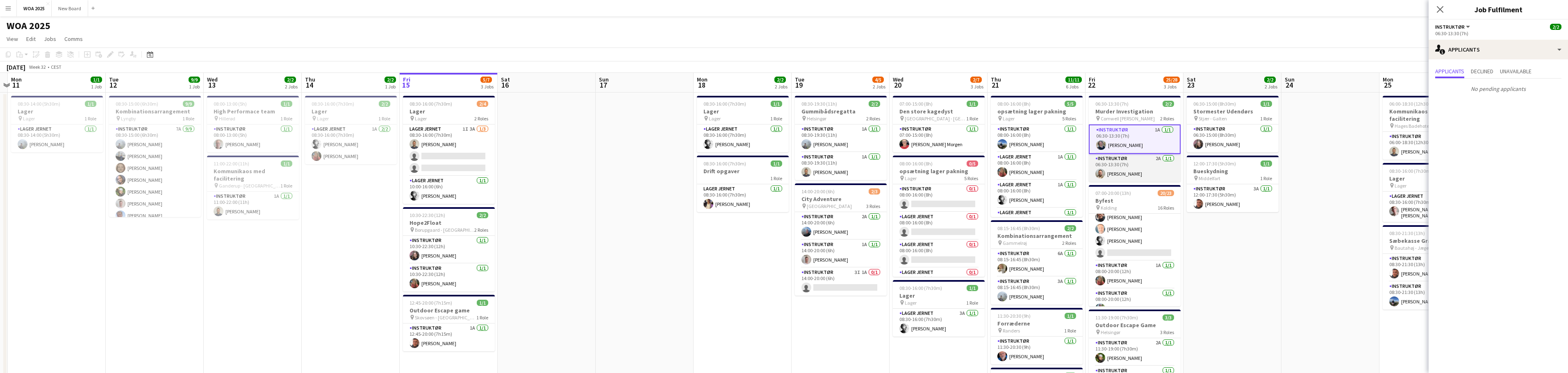
click at [1135, 169] on app-card-role "Instruktør 2A 1/1 06:30-13:30 (7h) Mathias Jokszies" at bounding box center [1135, 168] width 92 height 28
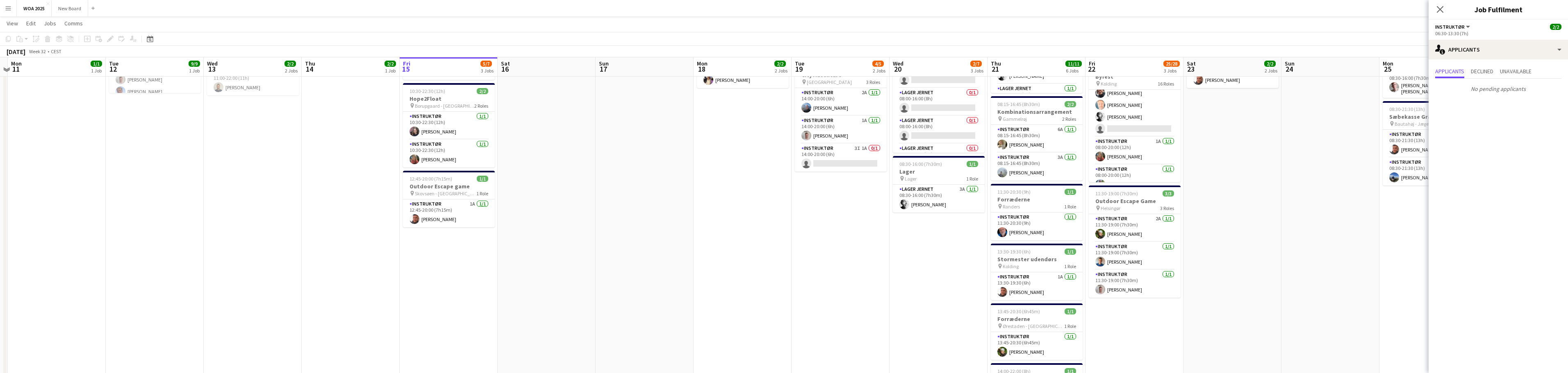
scroll to position [123, 0]
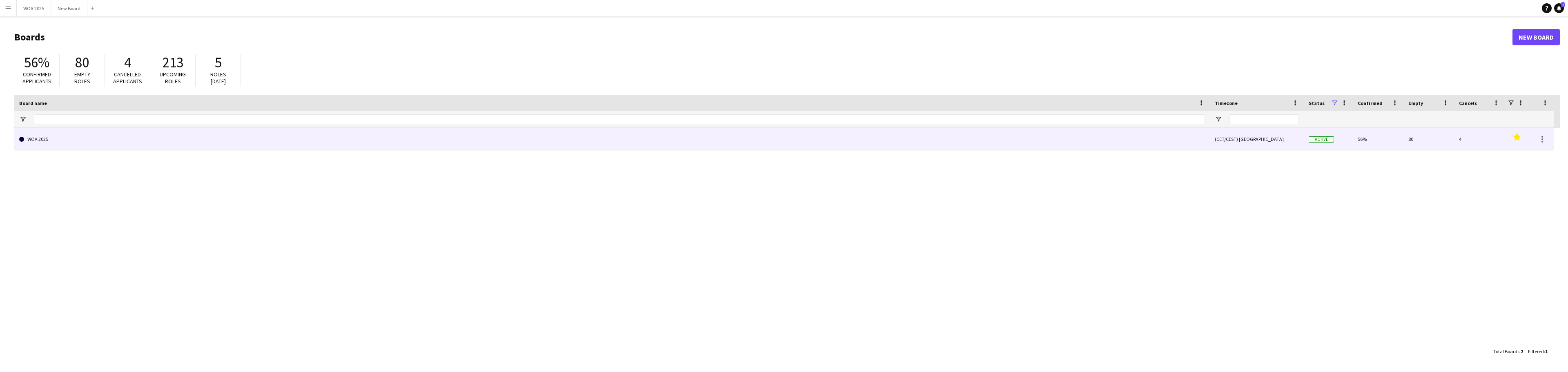
click at [153, 136] on link "WOA 2025" at bounding box center [612, 139] width 1186 height 23
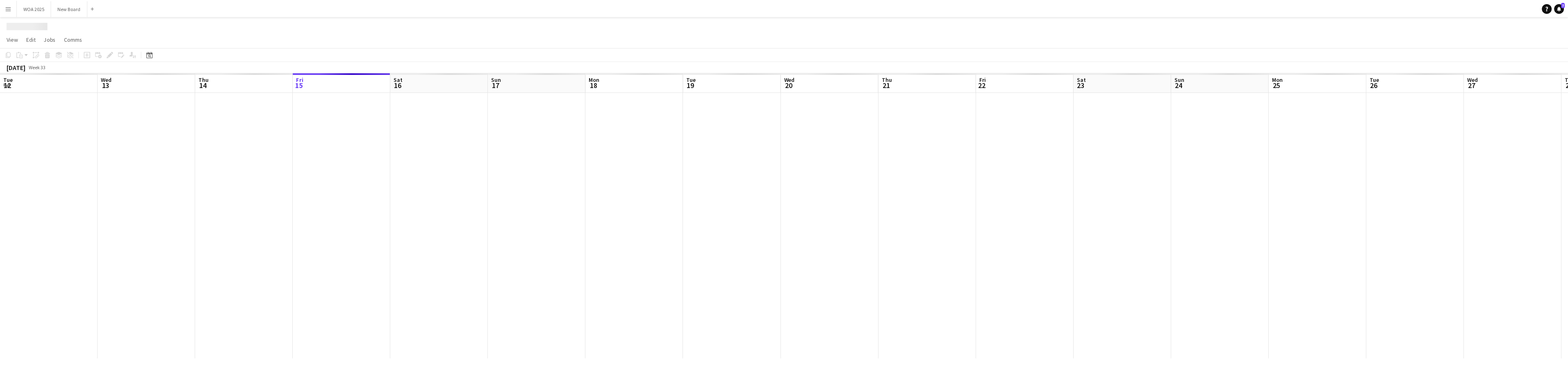
scroll to position [0, 196]
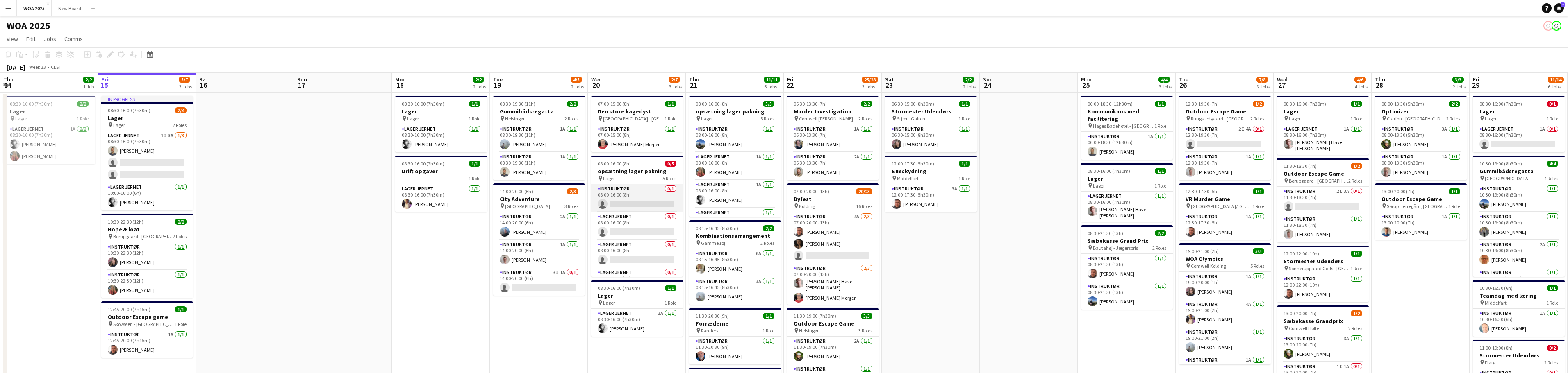
click at [639, 202] on app-card-role "Instruktør 0/1 08:00-16:00 (8h) single-neutral-actions" at bounding box center [637, 198] width 92 height 28
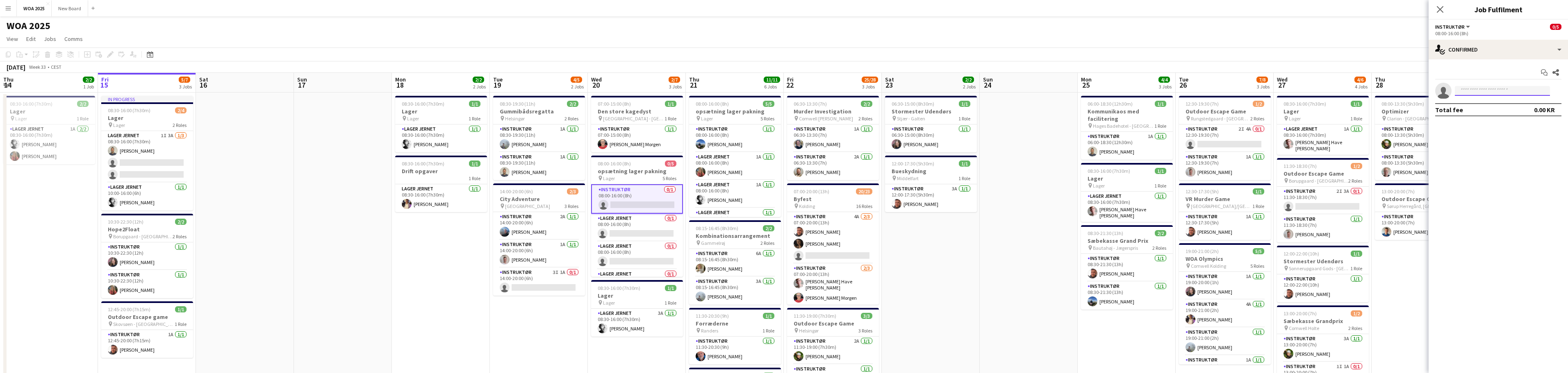
click at [1476, 90] on input at bounding box center [1503, 91] width 95 height 10
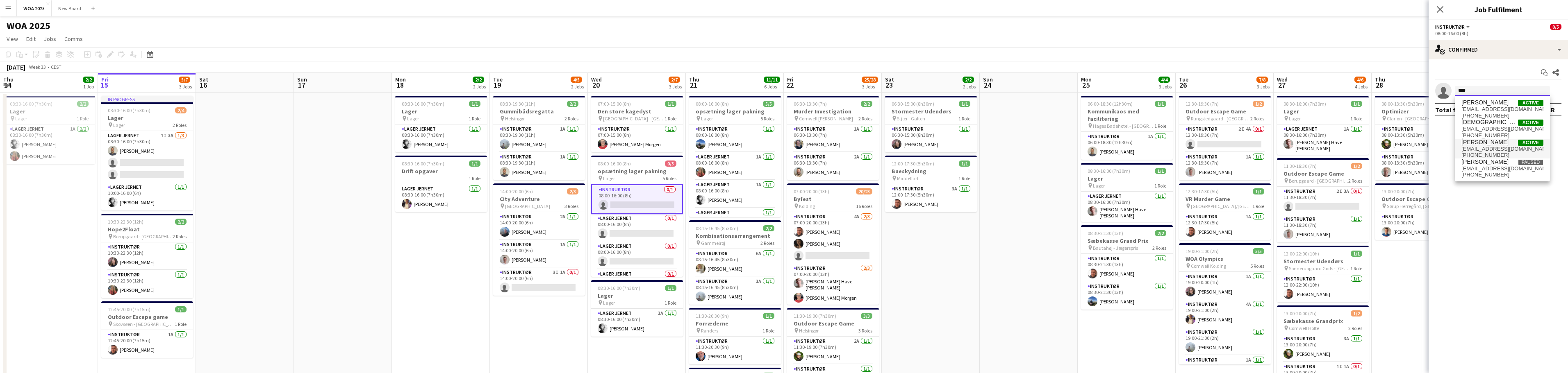
type input "****"
click at [1503, 150] on span "[EMAIL_ADDRESS][DOMAIN_NAME]" at bounding box center [1503, 149] width 82 height 7
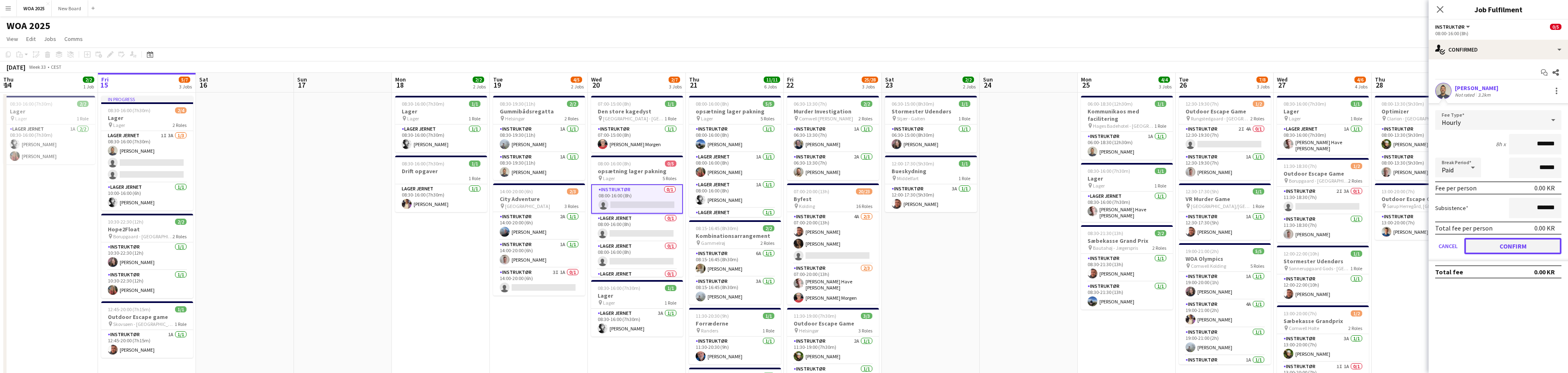
click at [1519, 248] on button "Confirm" at bounding box center [1512, 246] width 97 height 16
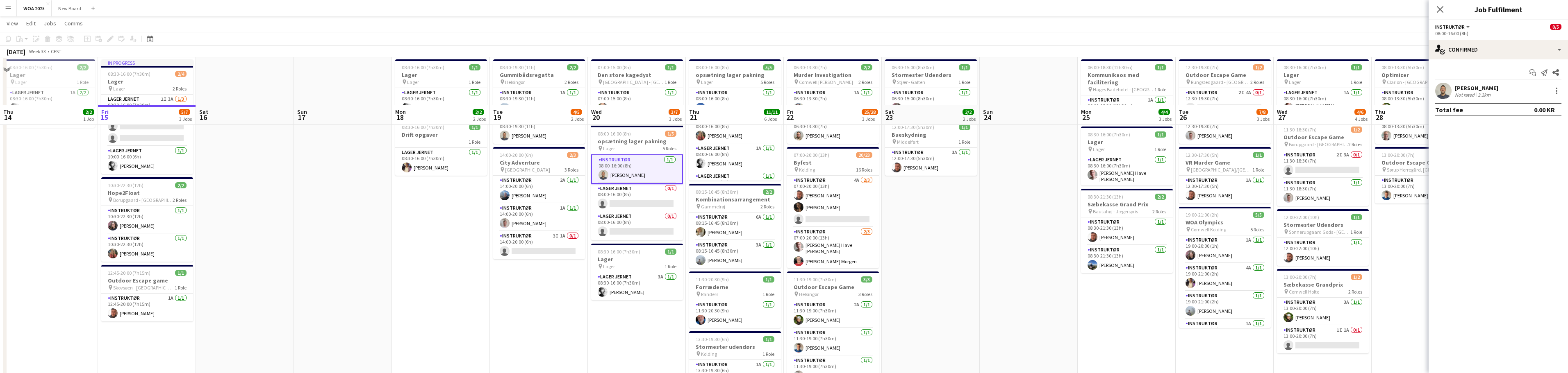
scroll to position [0, 0]
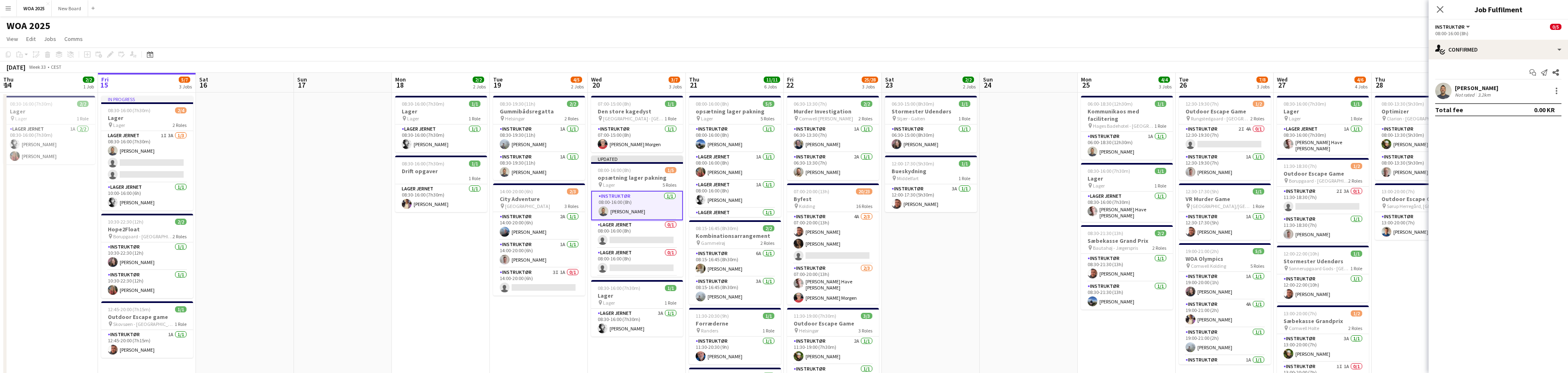
click at [998, 285] on app-date-cell at bounding box center [1028, 360] width 98 height 535
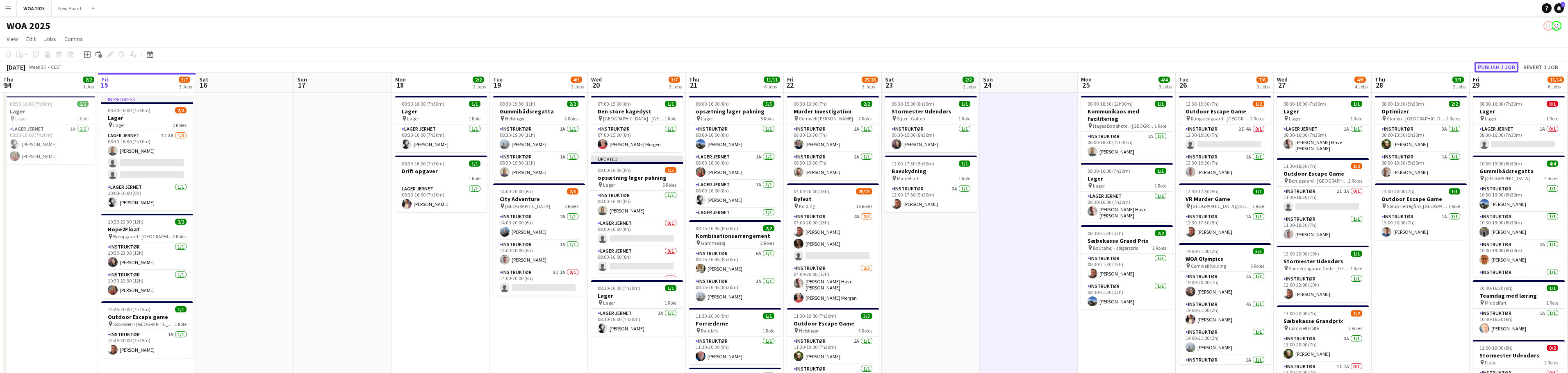
click at [1495, 65] on button "Publish 1 job" at bounding box center [1497, 67] width 44 height 10
